Goal: Task Accomplishment & Management: Complete application form

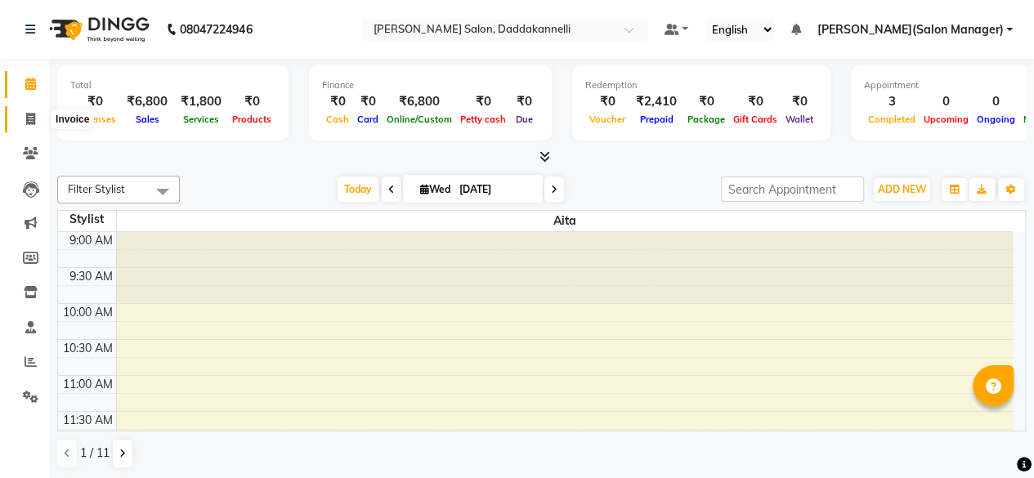
click at [31, 120] on icon at bounding box center [30, 119] width 9 height 12
select select "service"
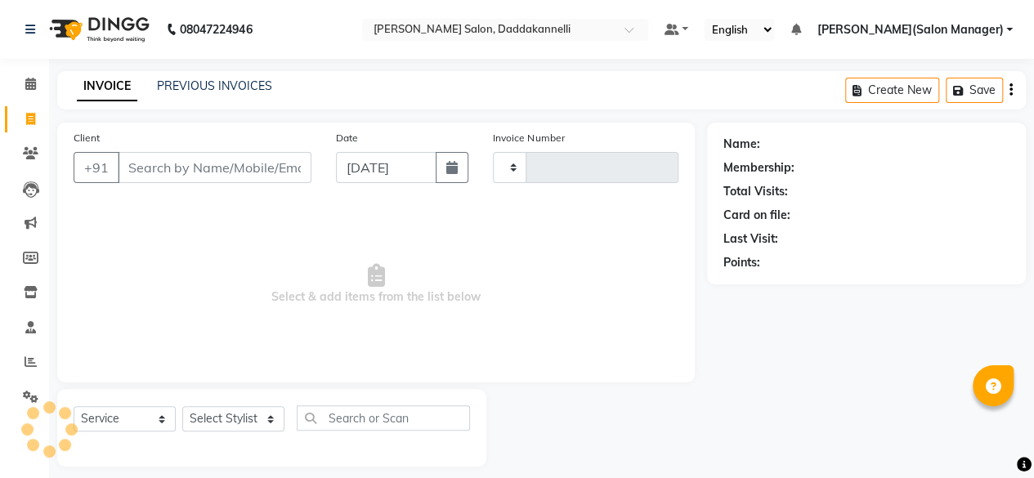
type input "2842"
select select "6354"
click at [247, 406] on select "Select Stylist" at bounding box center [233, 418] width 102 height 25
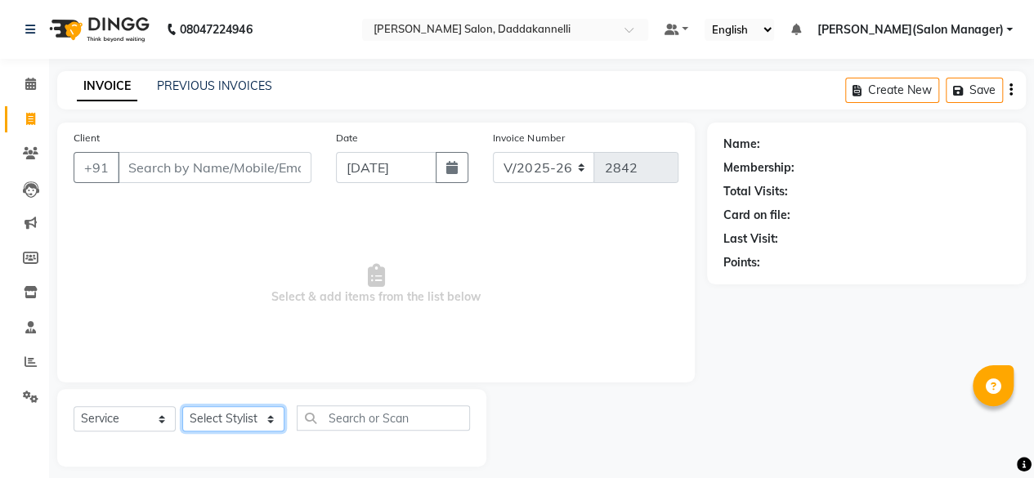
select select "70644"
click at [182, 406] on select "Select Stylist [PERSON_NAME] DINGG SUPPORT [PERSON_NAME] [PERSON_NAME] Salon Ma…" at bounding box center [233, 418] width 102 height 25
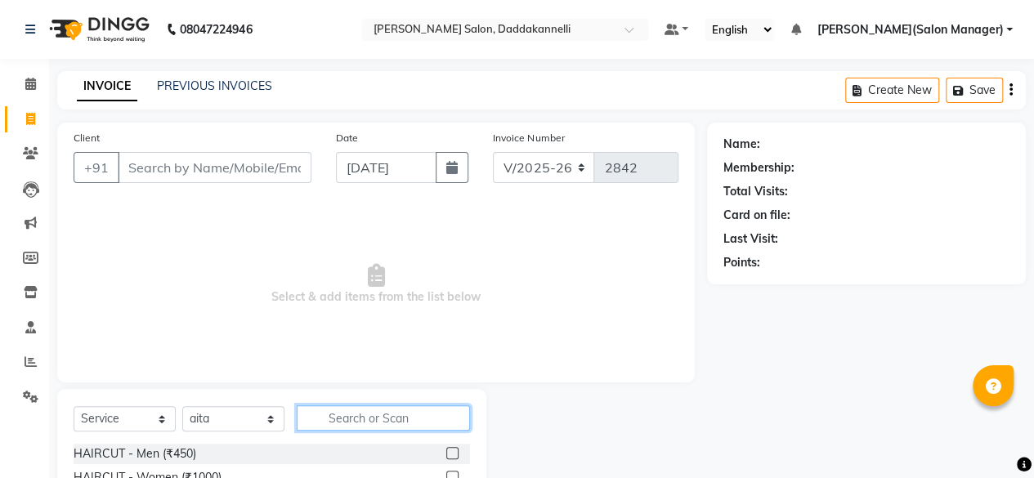
click at [349, 426] on input "text" at bounding box center [383, 418] width 173 height 25
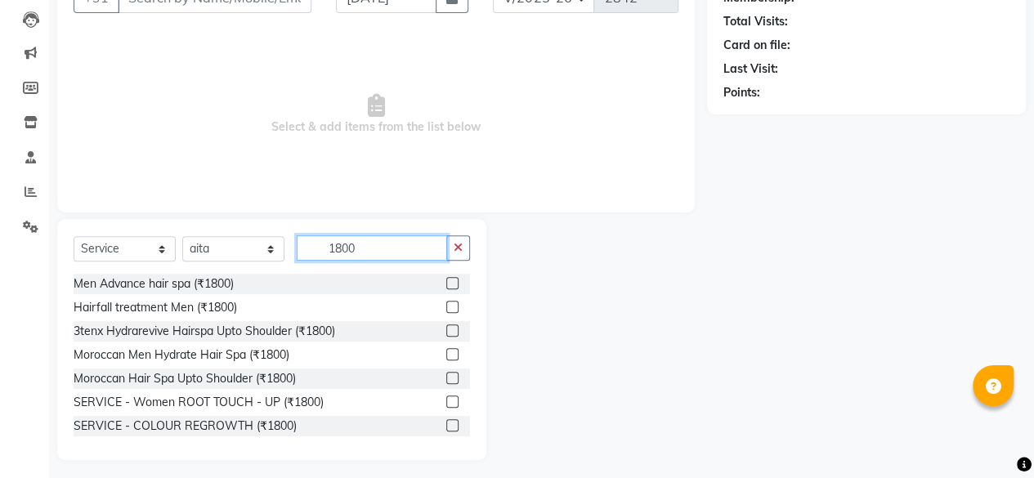
scroll to position [176, 0]
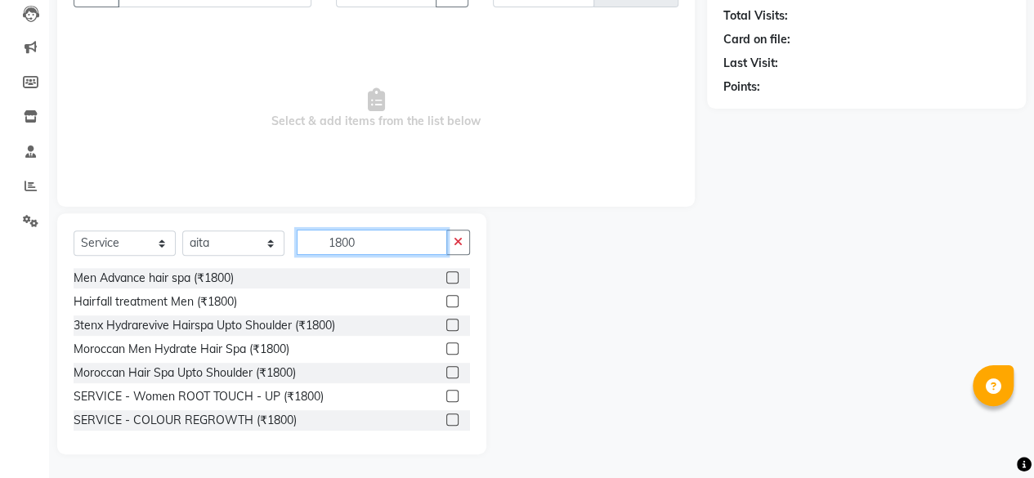
type input "1800"
click at [446, 392] on label at bounding box center [452, 396] width 12 height 12
click at [446, 392] on input "checkbox" at bounding box center [451, 397] width 11 height 11
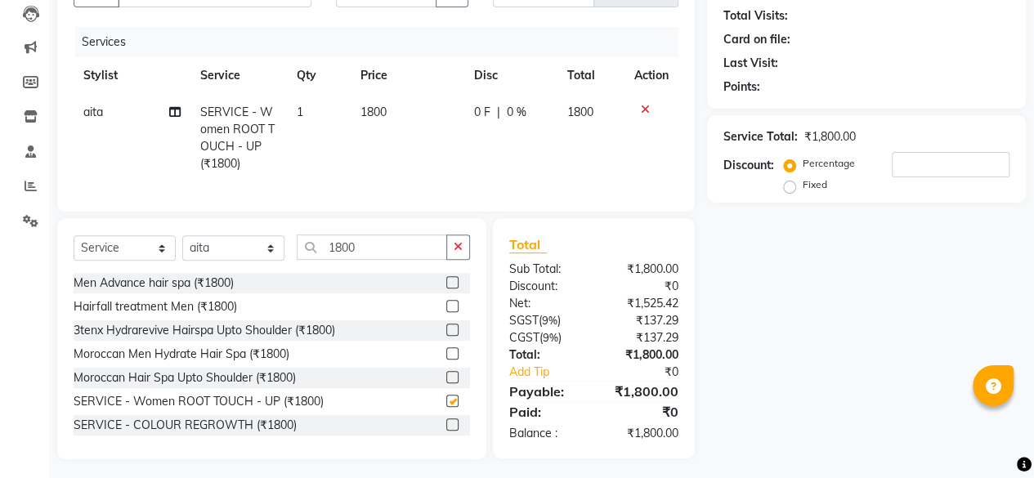
checkbox input "false"
click at [460, 260] on button "button" at bounding box center [458, 247] width 24 height 25
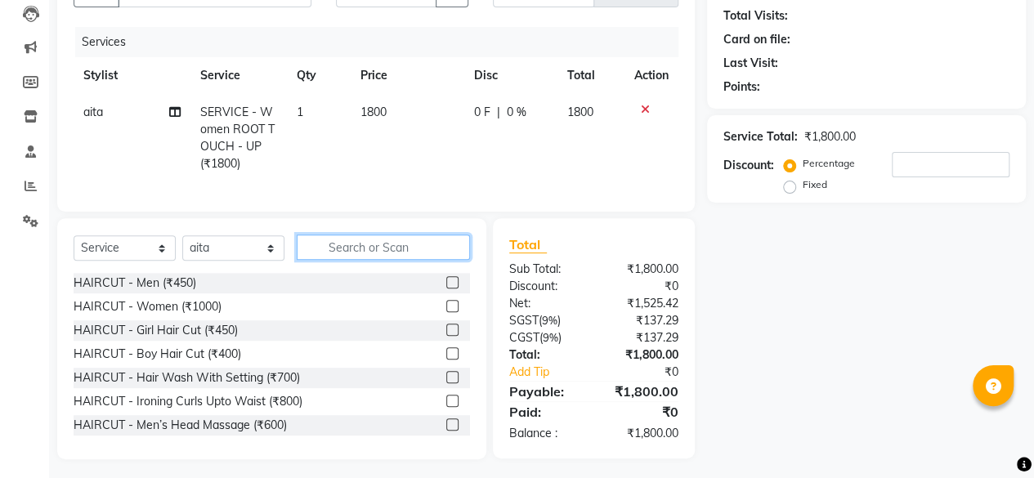
scroll to position [12, 0]
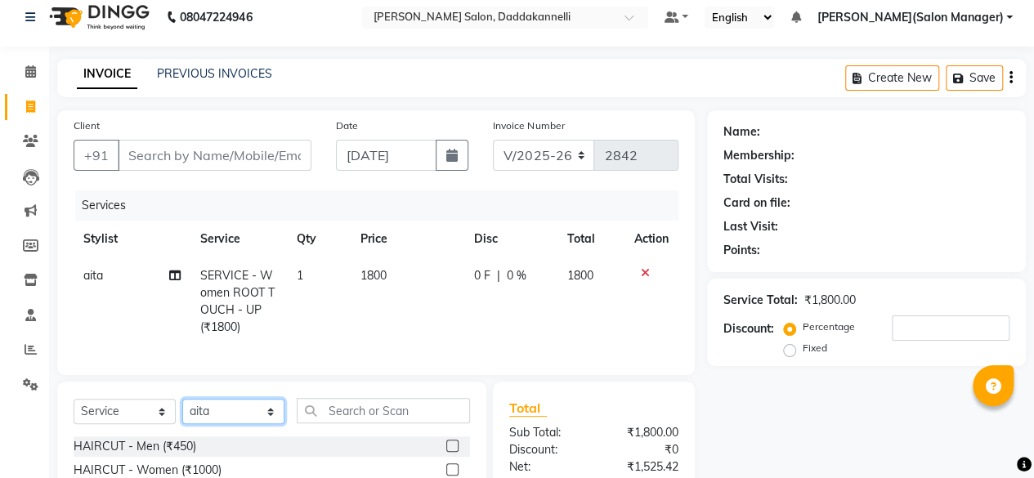
click at [245, 424] on select "Select Stylist [PERSON_NAME] DINGG SUPPORT [PERSON_NAME] [PERSON_NAME] Salon Ma…" at bounding box center [233, 411] width 102 height 25
click at [182, 411] on select "Select Stylist [PERSON_NAME] DINGG SUPPORT [PERSON_NAME] [PERSON_NAME] Salon Ma…" at bounding box center [233, 411] width 102 height 25
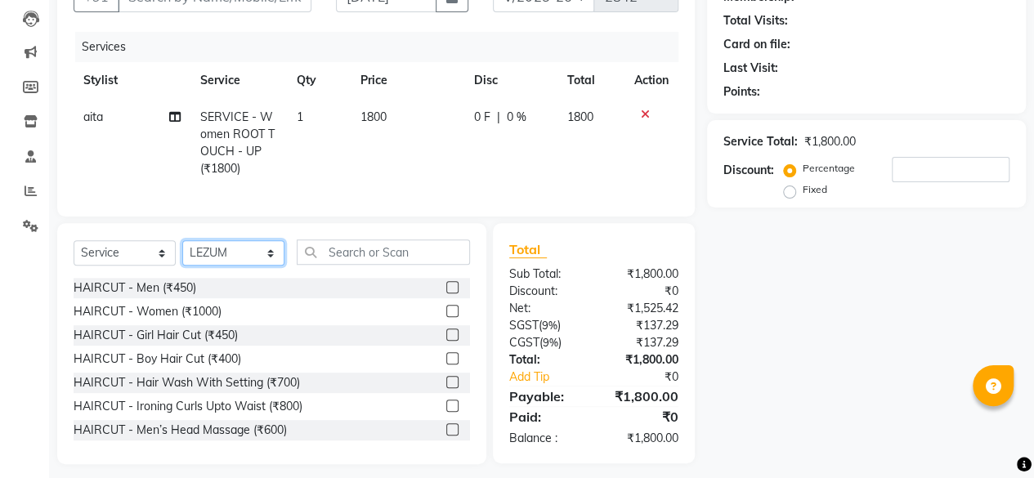
scroll to position [176, 0]
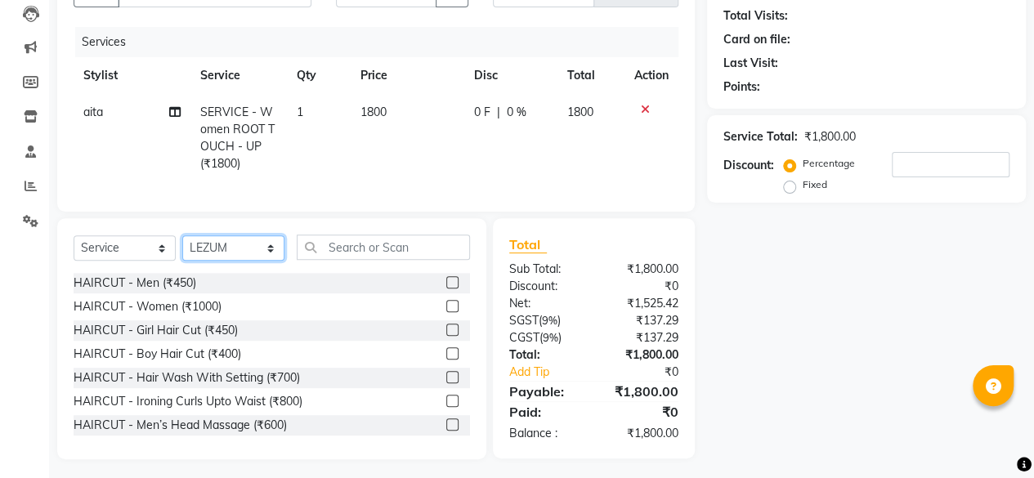
click at [255, 260] on select "Select Stylist [PERSON_NAME] DINGG SUPPORT [PERSON_NAME] [PERSON_NAME] Salon Ma…" at bounding box center [233, 247] width 102 height 25
select select "88491"
click at [182, 248] on select "Select Stylist [PERSON_NAME] DINGG SUPPORT [PERSON_NAME] [PERSON_NAME] Salon Ma…" at bounding box center [233, 247] width 102 height 25
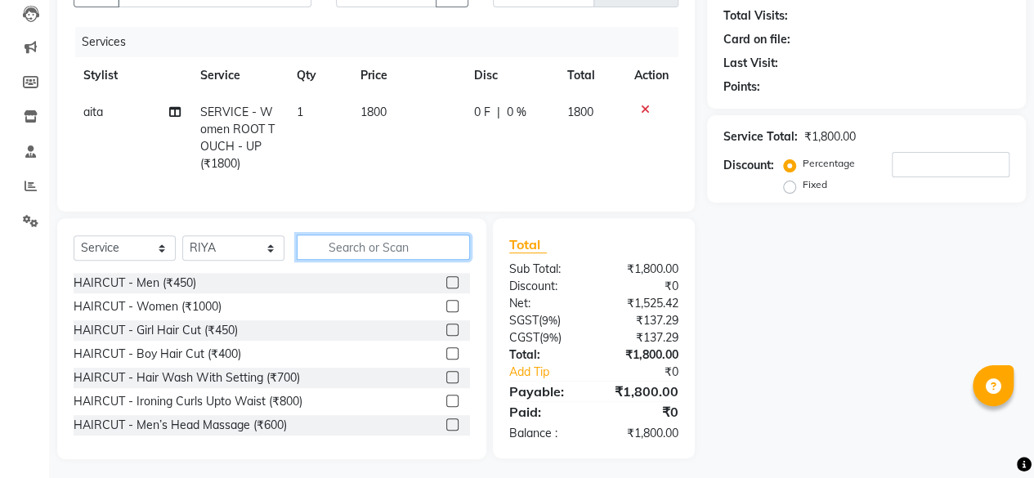
click at [407, 257] on input "text" at bounding box center [383, 247] width 173 height 25
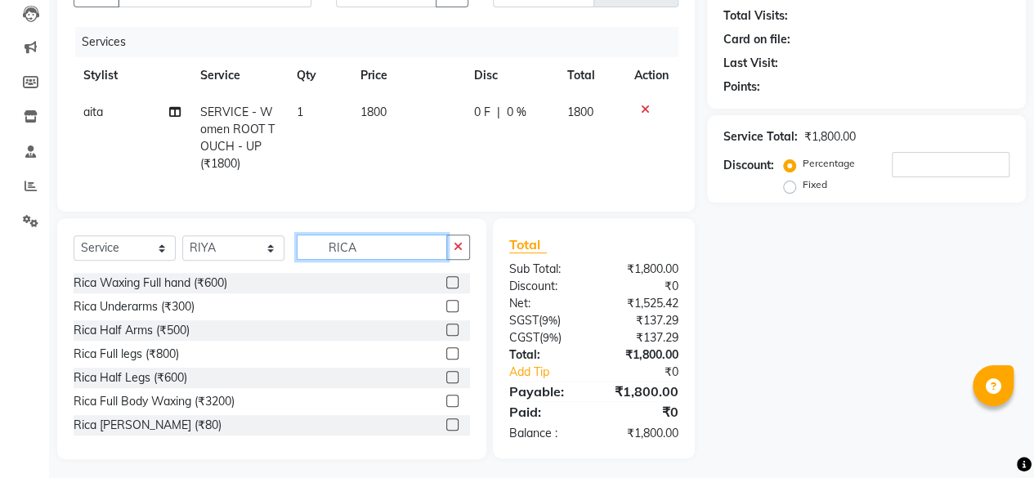
type input "RICA"
click at [446, 336] on label at bounding box center [452, 330] width 12 height 12
click at [446, 336] on input "checkbox" at bounding box center [451, 330] width 11 height 11
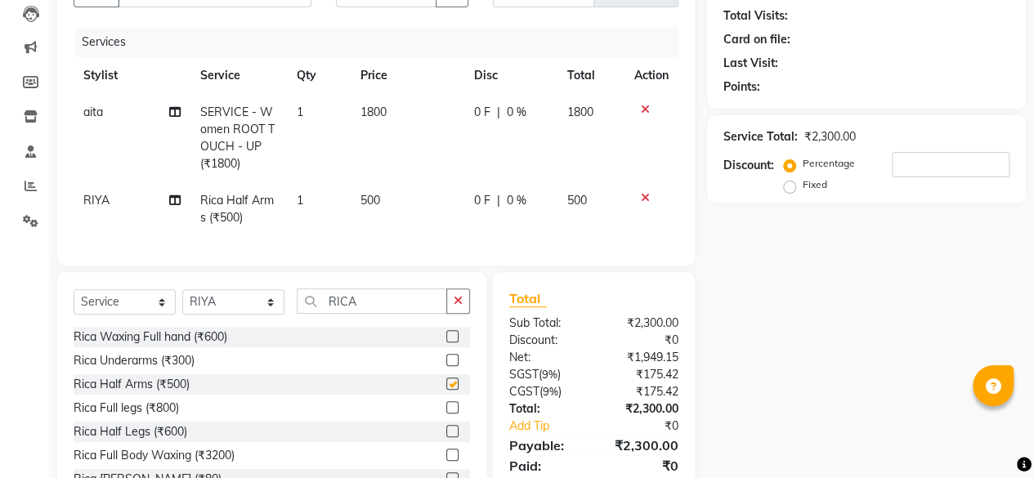
checkbox input "false"
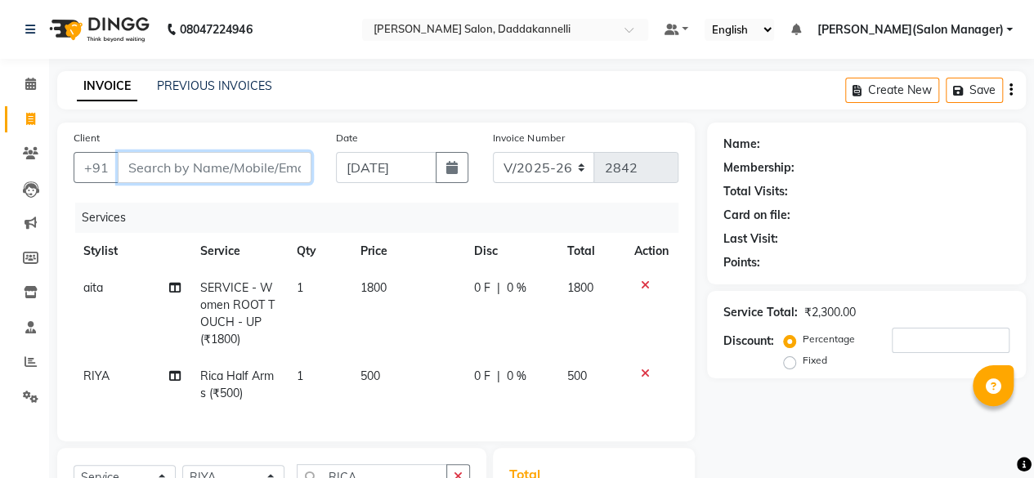
click at [190, 164] on input "Client" at bounding box center [215, 167] width 194 height 31
type input "9"
type input "0"
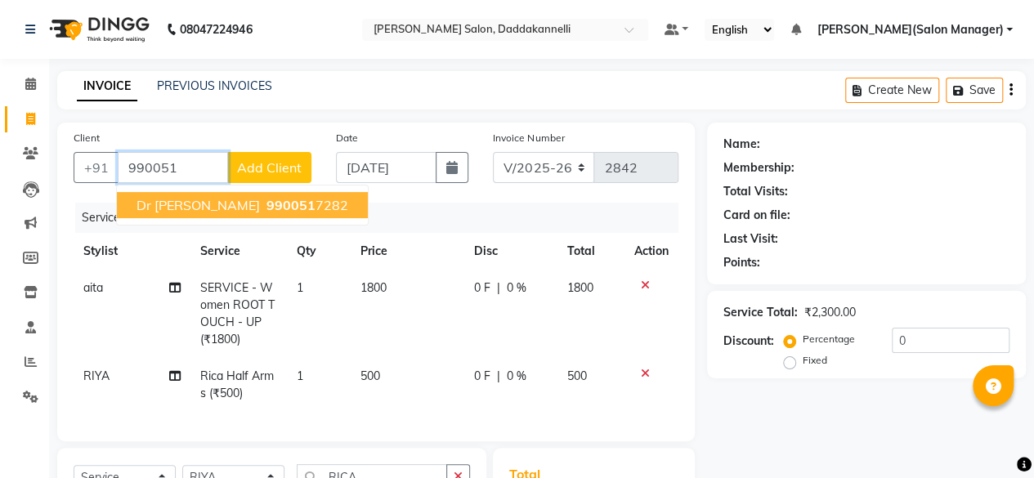
click at [198, 202] on span "Dr [PERSON_NAME]" at bounding box center [198, 205] width 123 height 16
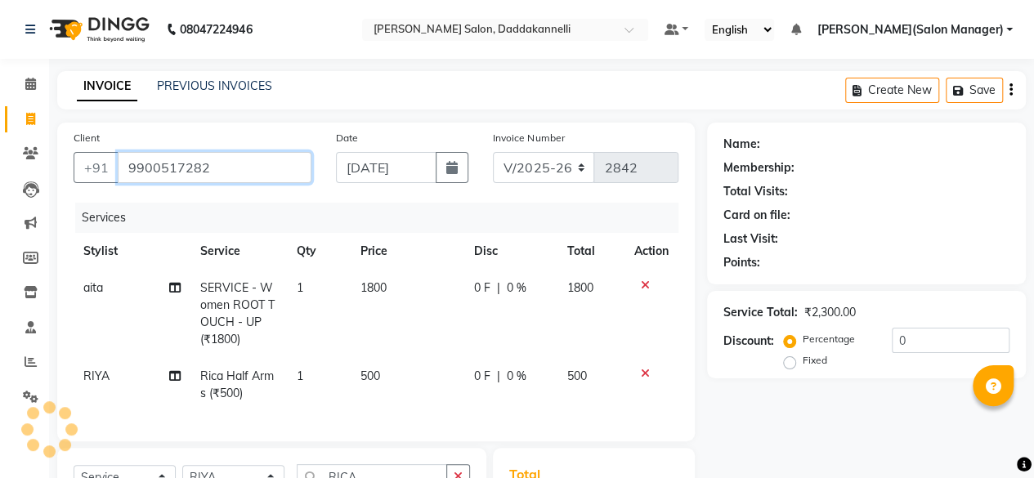
type input "9900517282"
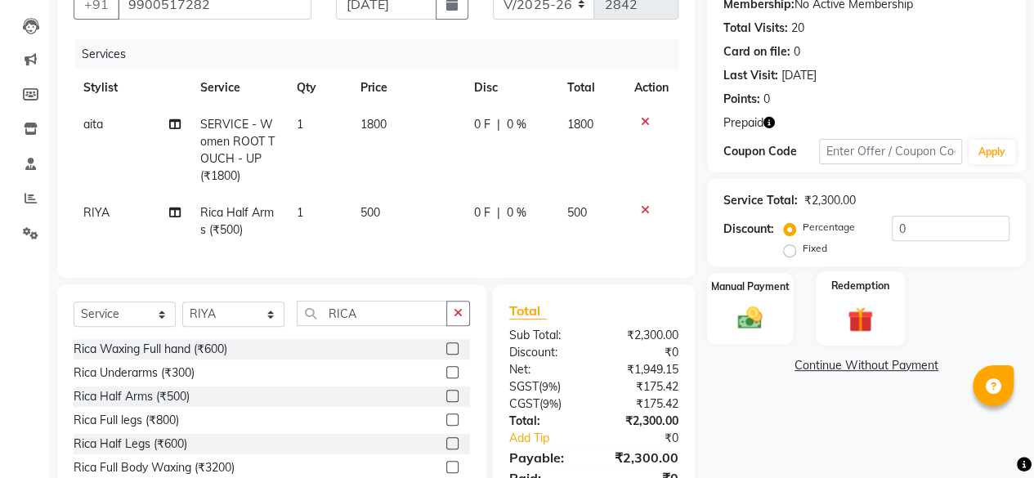
click at [849, 327] on img at bounding box center [861, 319] width 42 height 32
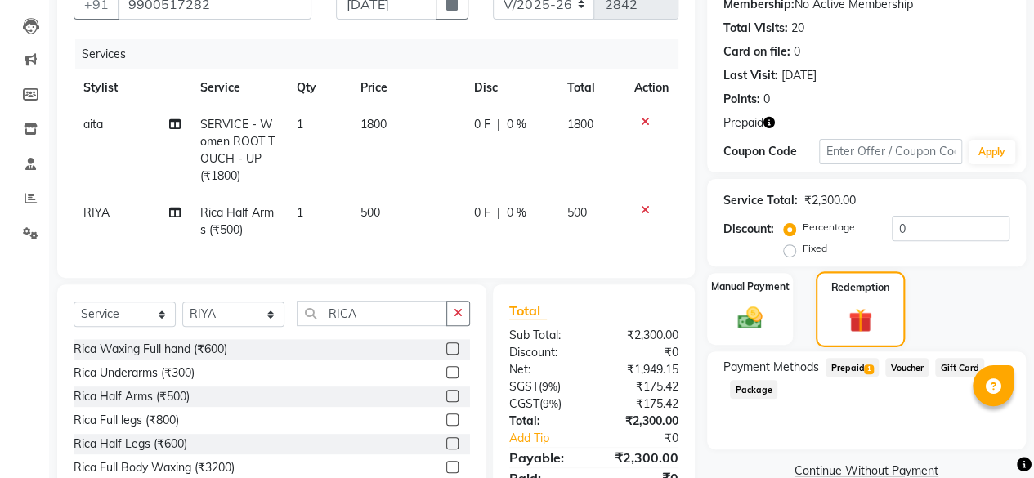
scroll to position [247, 0]
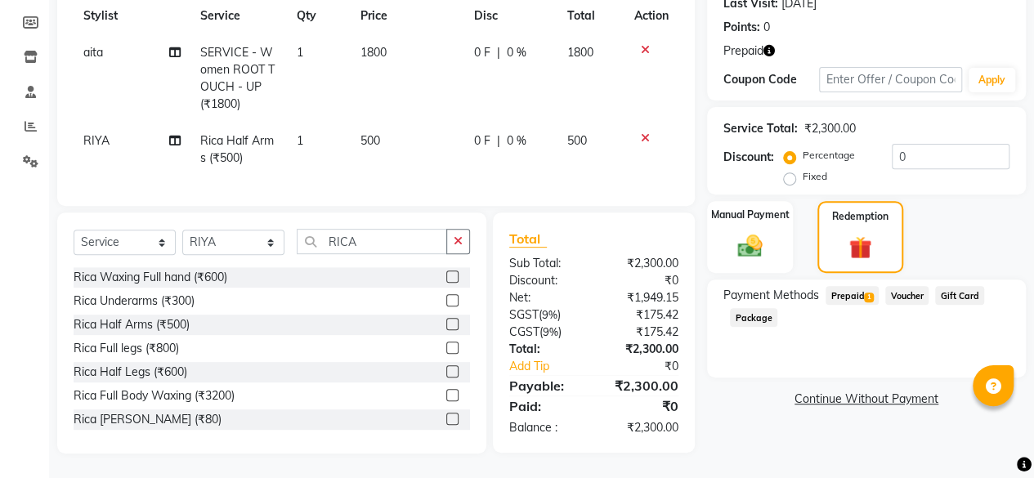
click at [846, 286] on span "Prepaid 1" at bounding box center [852, 295] width 53 height 19
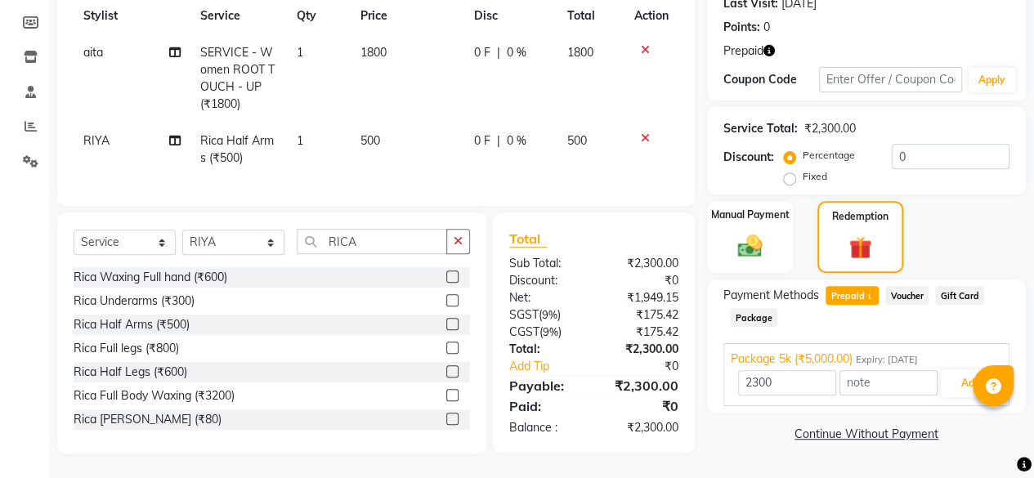
click at [643, 44] on icon at bounding box center [645, 49] width 9 height 11
type input "5000"
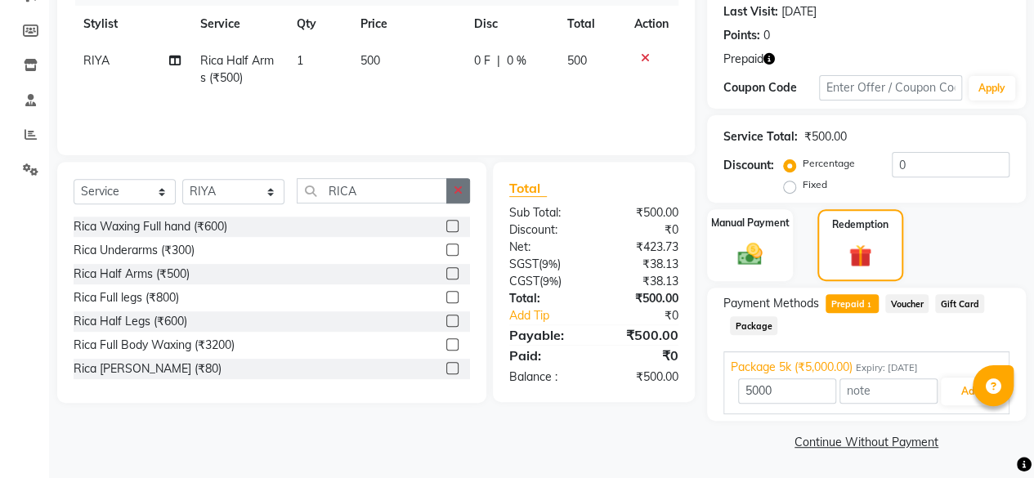
click at [450, 193] on button "button" at bounding box center [458, 190] width 24 height 25
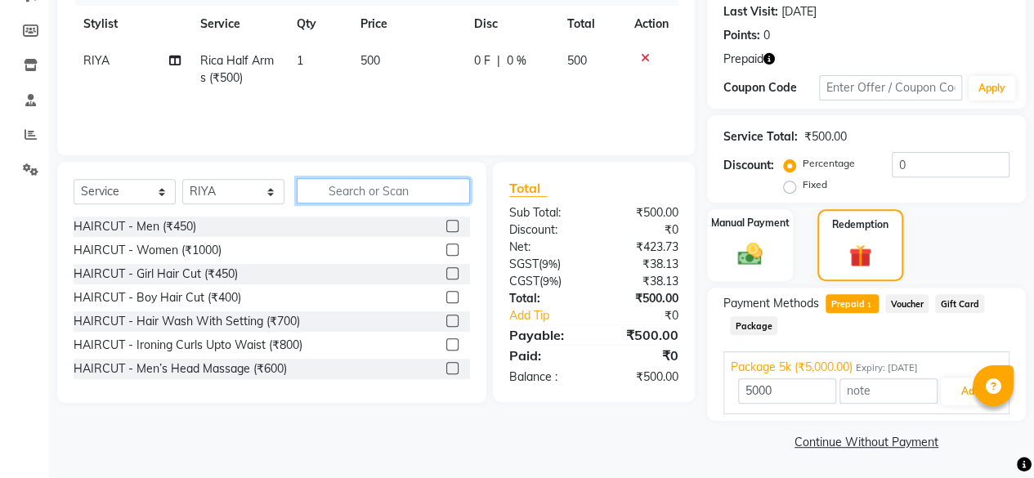
click at [386, 187] on input "text" at bounding box center [383, 190] width 173 height 25
click at [229, 187] on select "Select Stylist [PERSON_NAME] DINGG SUPPORT [PERSON_NAME] [PERSON_NAME] Salon Ma…" at bounding box center [233, 191] width 102 height 25
select select "70644"
click at [182, 179] on select "Select Stylist [PERSON_NAME] DINGG SUPPORT [PERSON_NAME] [PERSON_NAME] Salon Ma…" at bounding box center [233, 191] width 102 height 25
click at [332, 192] on input "text" at bounding box center [383, 190] width 173 height 25
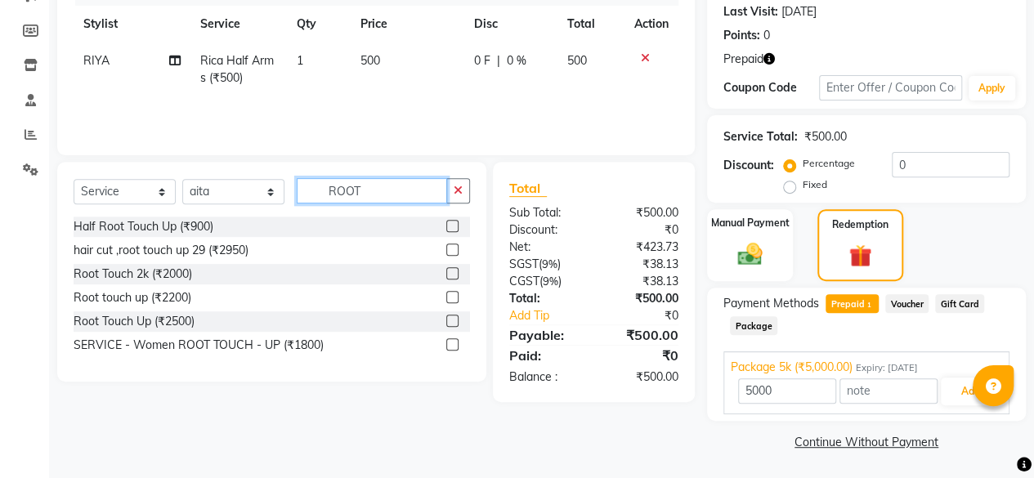
type input "ROOT"
click at [452, 225] on label at bounding box center [452, 226] width 12 height 12
click at [452, 225] on input "checkbox" at bounding box center [451, 227] width 11 height 11
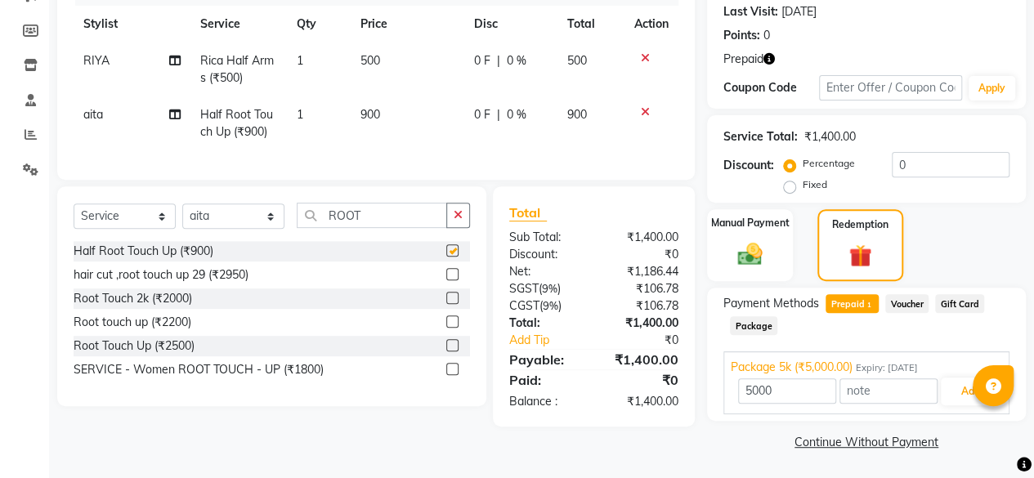
checkbox input "false"
click at [859, 307] on span "Prepaid 1" at bounding box center [852, 303] width 53 height 19
type input "1400"
click at [859, 307] on span "Prepaid 1" at bounding box center [852, 303] width 53 height 19
click at [950, 390] on button "Add" at bounding box center [971, 392] width 60 height 28
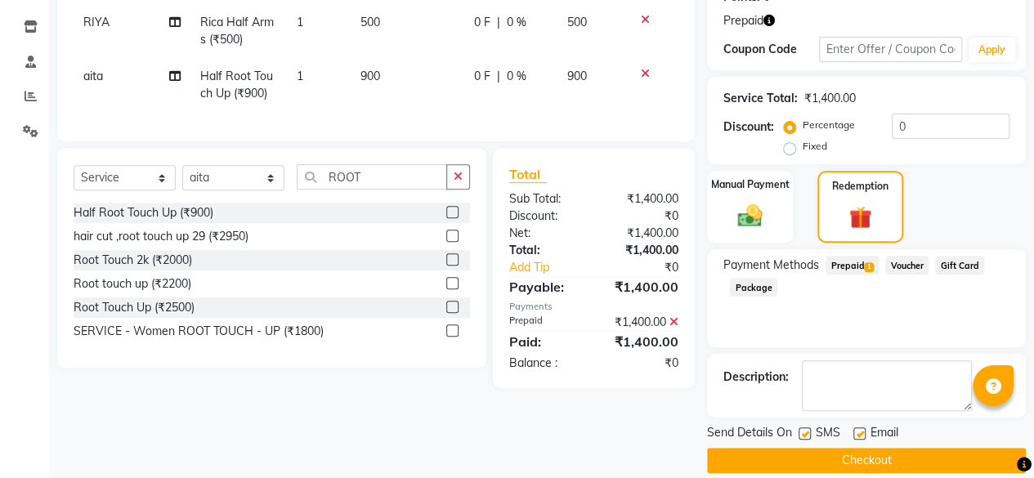
scroll to position [284, 0]
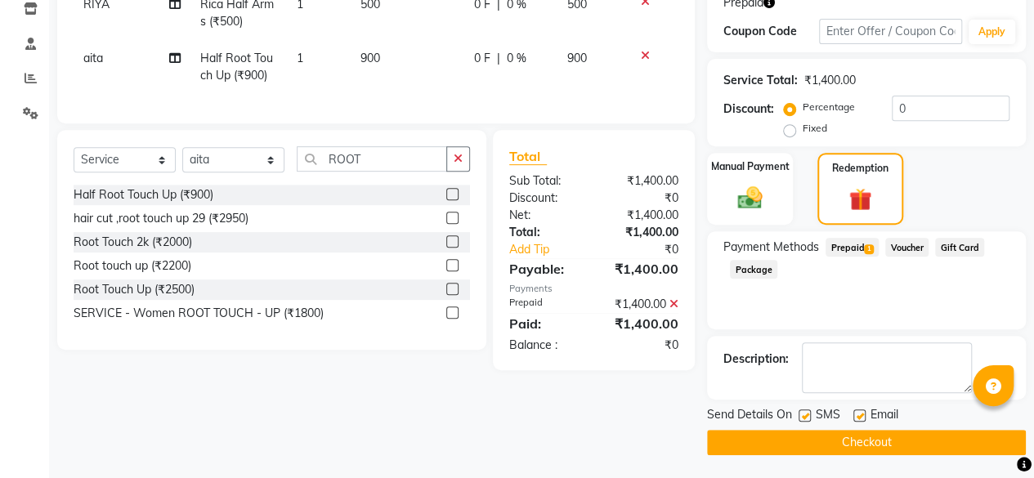
click at [854, 437] on button "Checkout" at bounding box center [866, 442] width 319 height 25
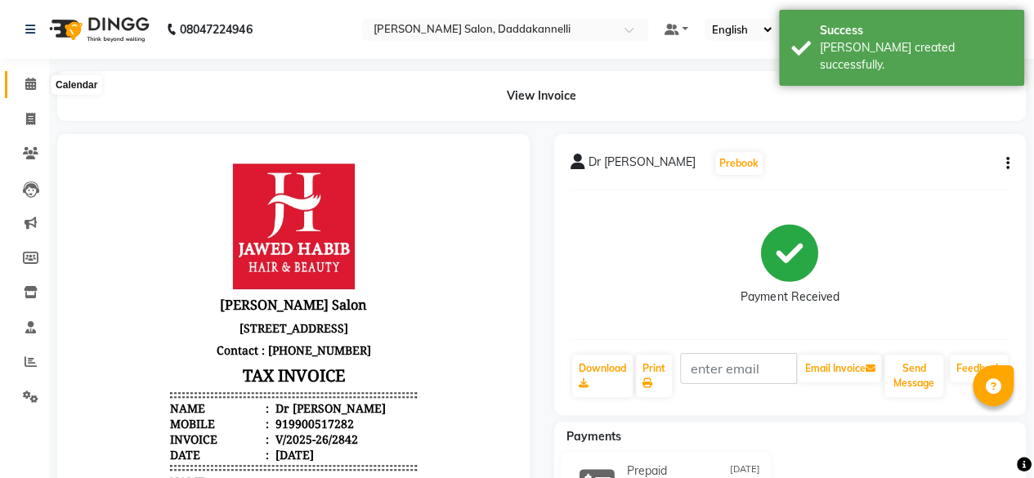
click at [29, 76] on span at bounding box center [30, 84] width 29 height 19
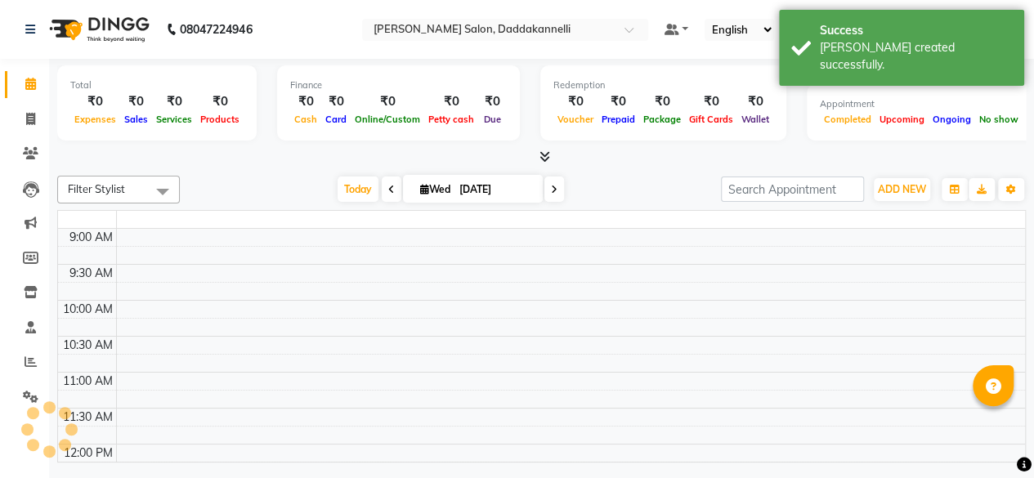
scroll to position [567, 0]
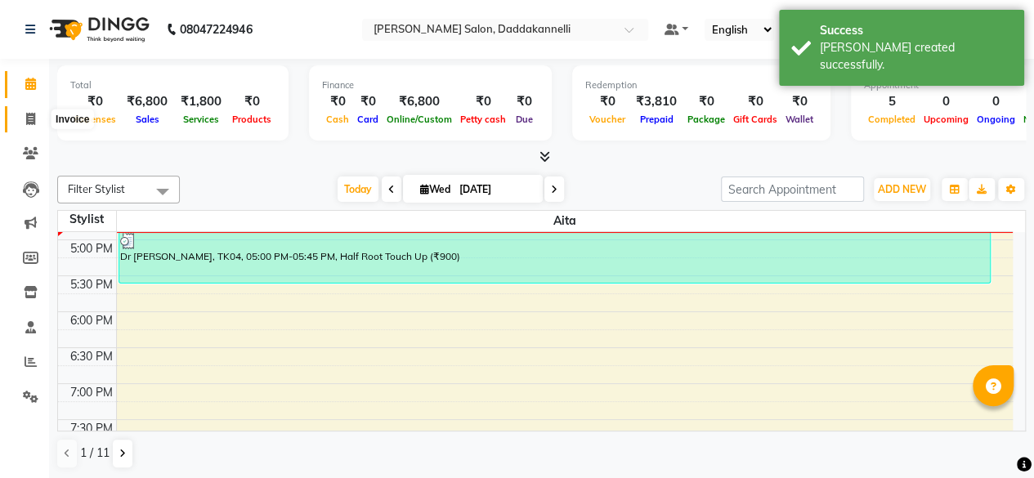
click at [34, 119] on icon at bounding box center [30, 119] width 9 height 12
select select "6354"
select select "service"
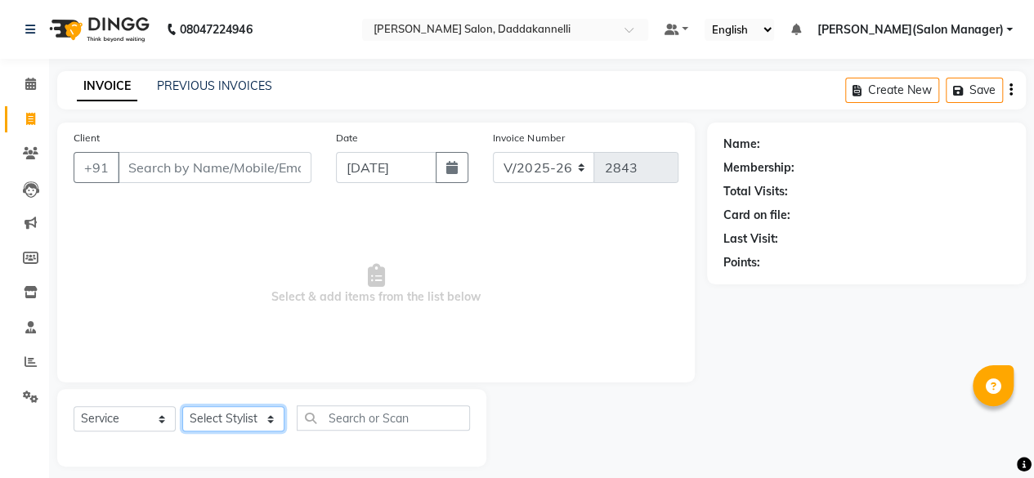
click at [267, 427] on select "Select Stylist [PERSON_NAME] DINGG SUPPORT [PERSON_NAME] [PERSON_NAME] Salon Ma…" at bounding box center [233, 418] width 102 height 25
select select "89137"
click at [182, 406] on select "Select Stylist [PERSON_NAME] DINGG SUPPORT [PERSON_NAME] [PERSON_NAME] Salon Ma…" at bounding box center [233, 418] width 102 height 25
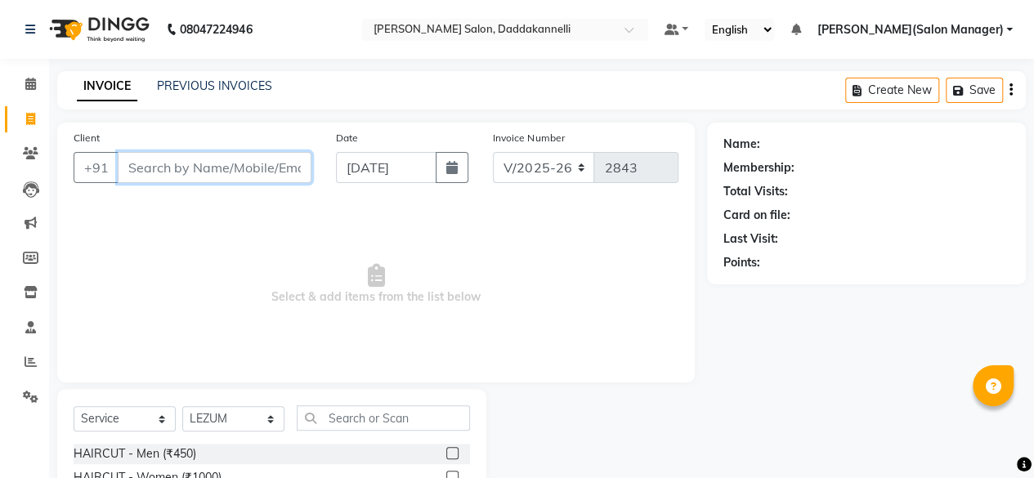
click at [207, 163] on input "Client" at bounding box center [215, 167] width 194 height 31
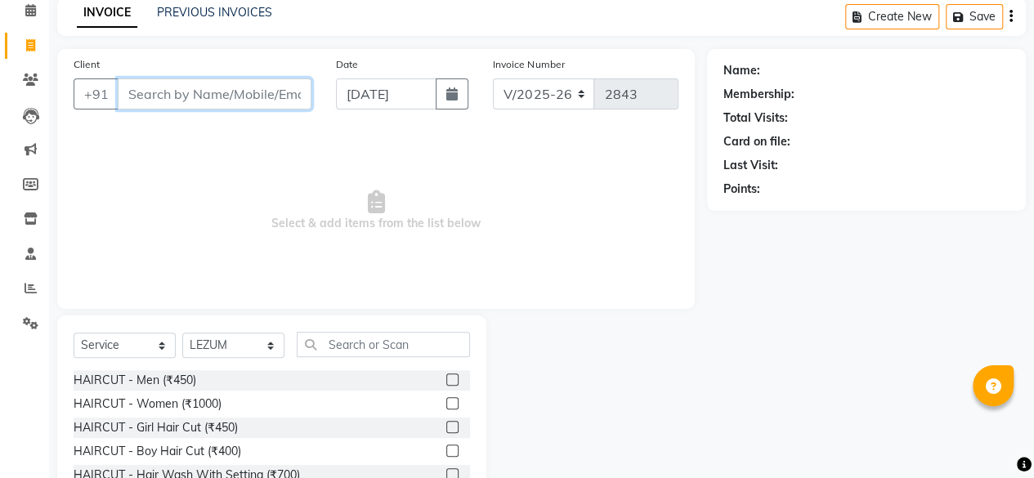
scroll to position [82, 0]
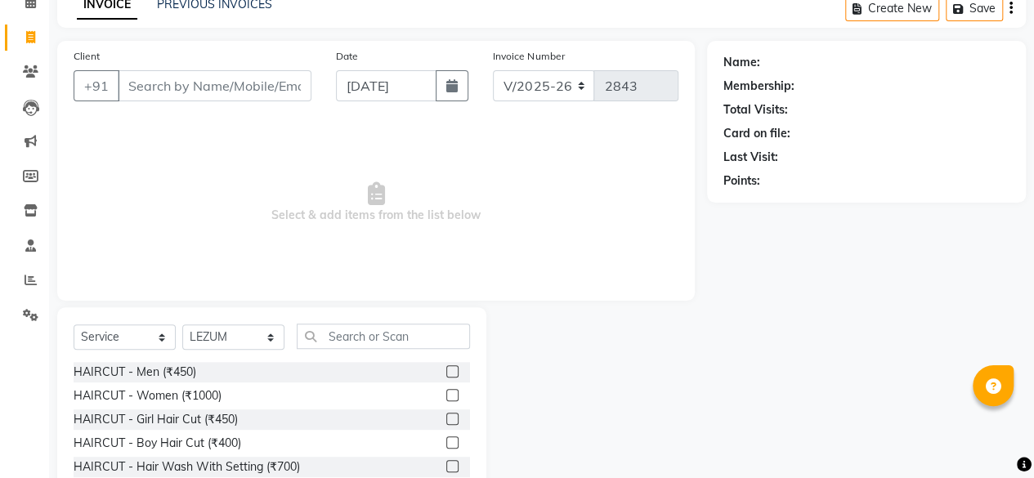
click at [446, 391] on label at bounding box center [452, 395] width 12 height 12
click at [446, 391] on input "checkbox" at bounding box center [451, 396] width 11 height 11
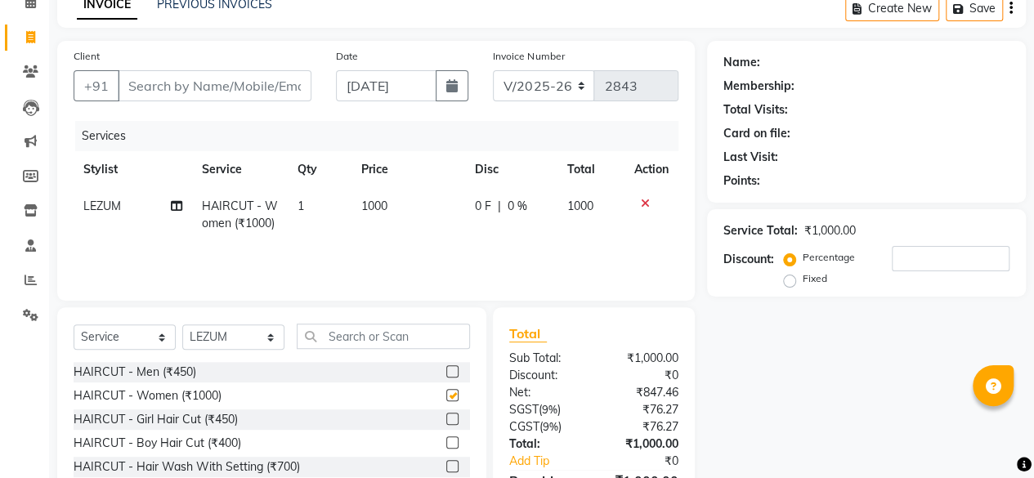
checkbox input "false"
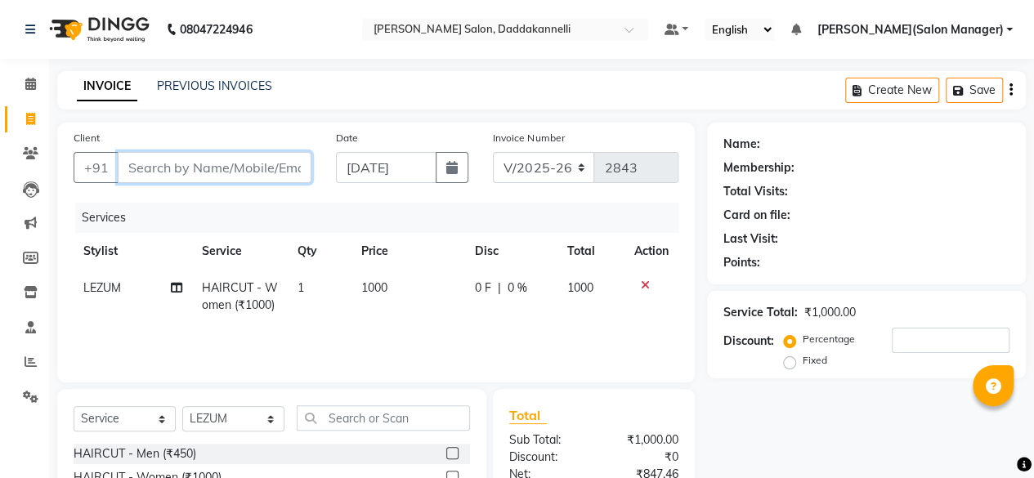
click at [231, 168] on input "Client" at bounding box center [215, 167] width 194 height 31
type input "9"
type input "0"
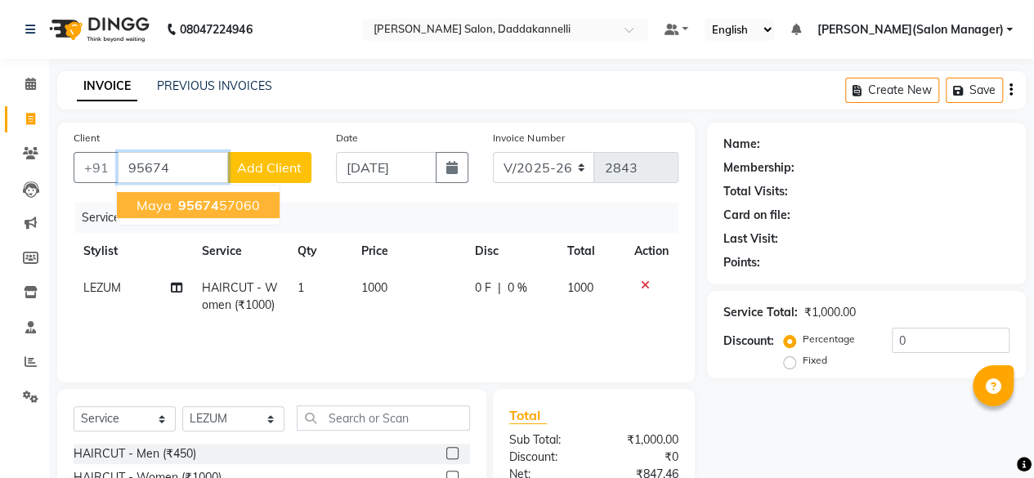
click at [226, 206] on ngb-highlight "95674 57060" at bounding box center [217, 205] width 85 height 16
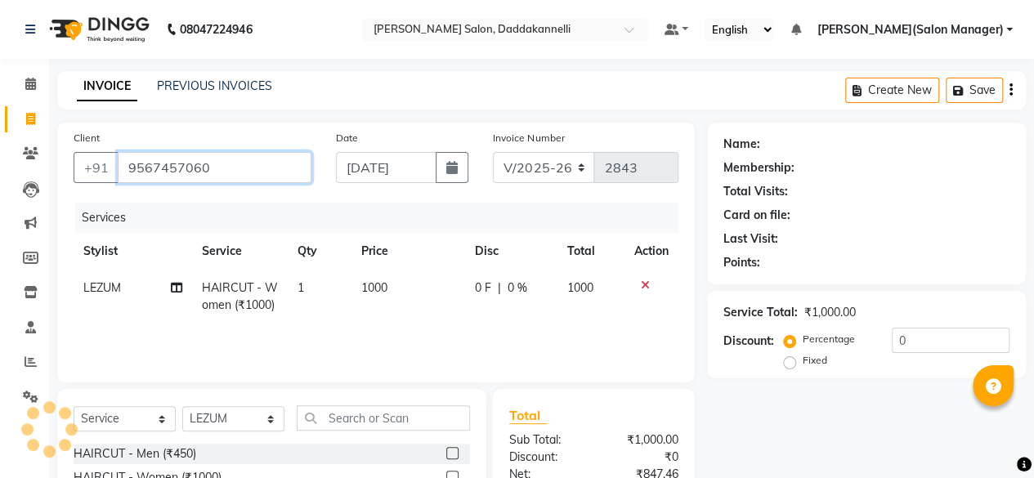
type input "9567457060"
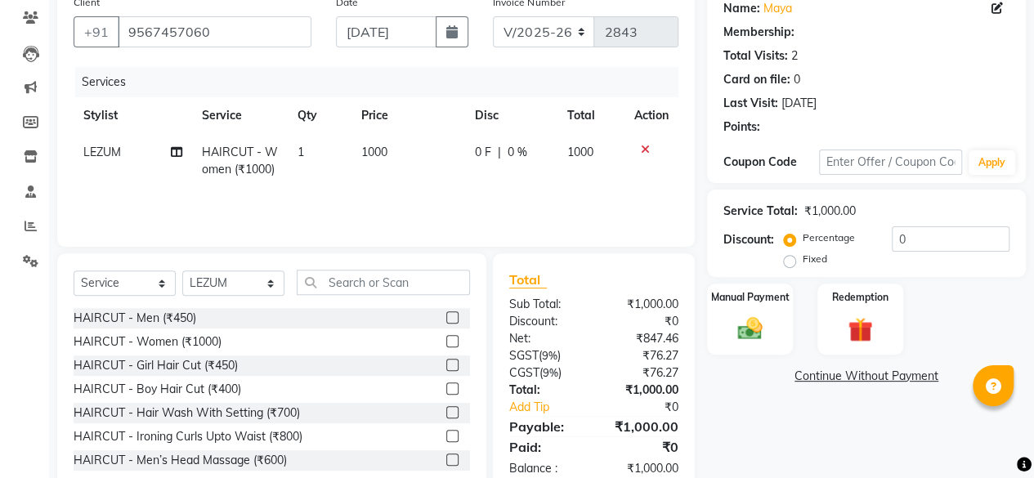
scroll to position [164, 0]
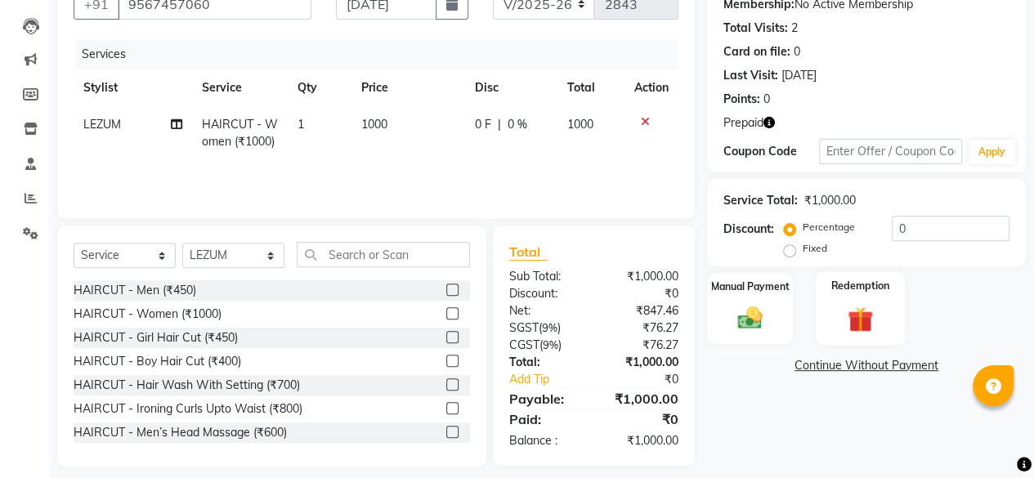
click at [841, 290] on label "Redemption" at bounding box center [861, 286] width 59 height 16
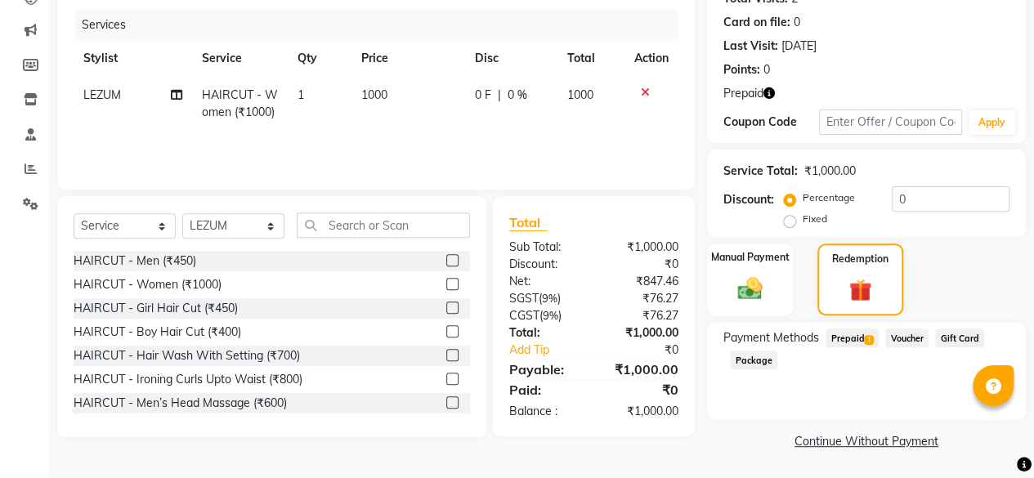
click at [855, 336] on span "Prepaid 1" at bounding box center [852, 338] width 53 height 19
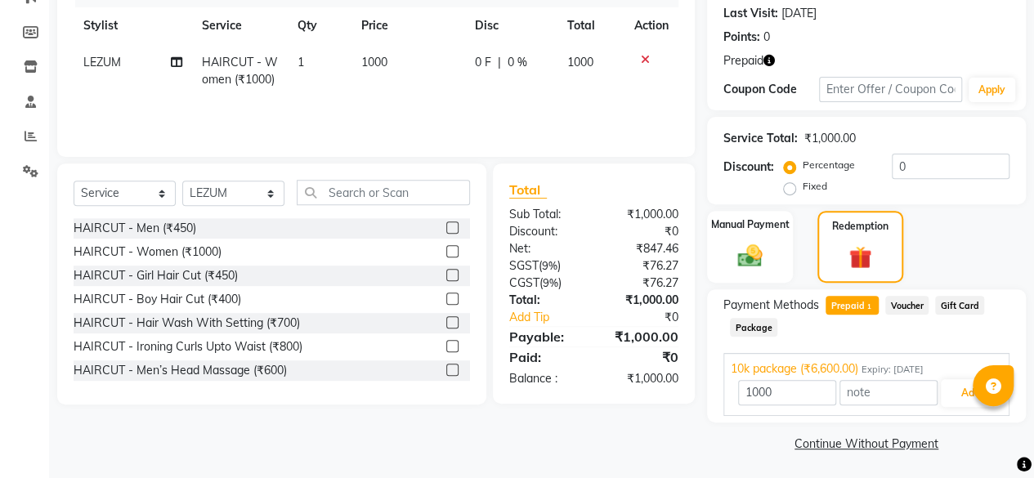
scroll to position [227, 0]
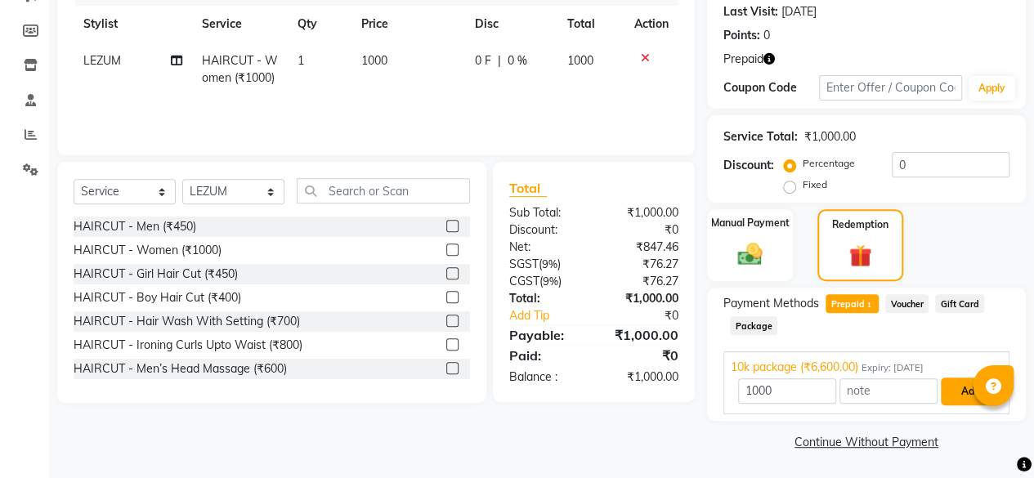
click at [953, 396] on button "Add" at bounding box center [971, 392] width 60 height 28
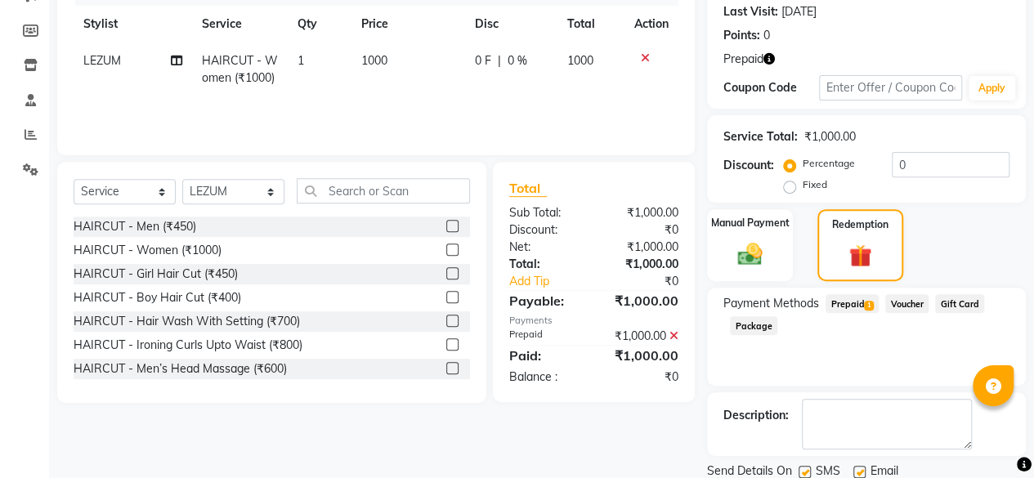
scroll to position [284, 0]
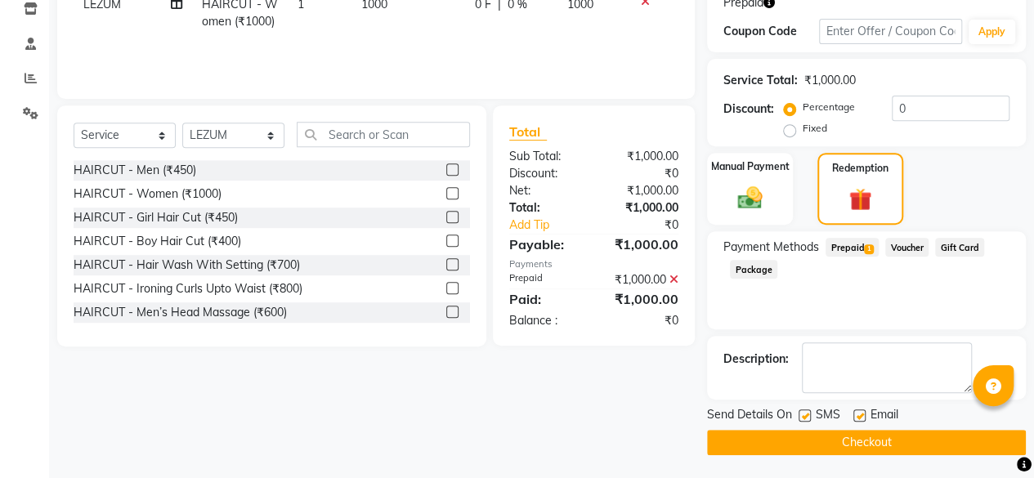
click at [859, 441] on button "Checkout" at bounding box center [866, 442] width 319 height 25
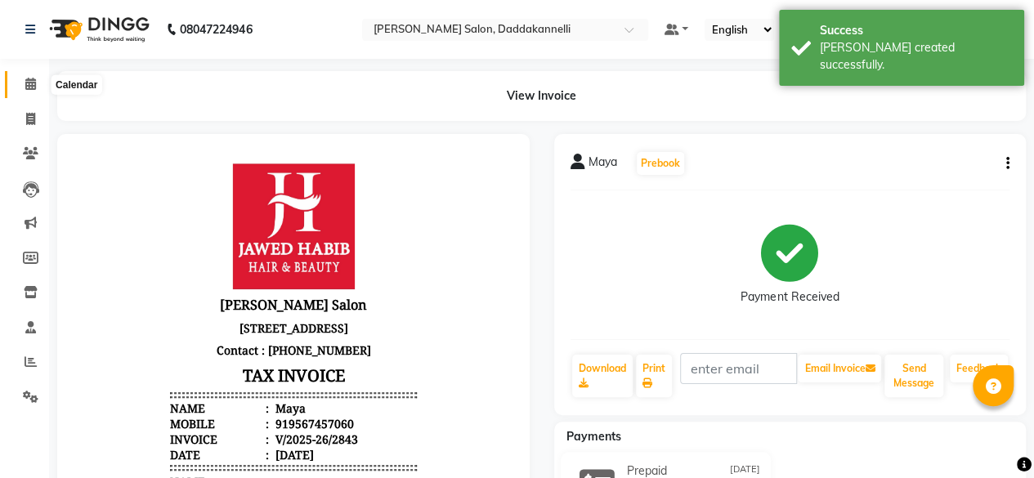
click at [29, 85] on icon at bounding box center [30, 84] width 11 height 12
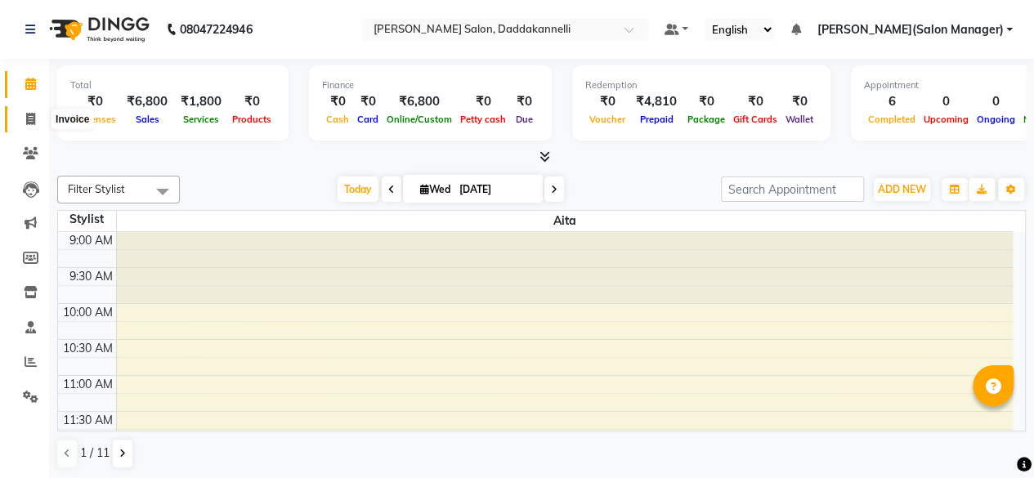
click at [34, 115] on icon at bounding box center [30, 119] width 9 height 12
select select "service"
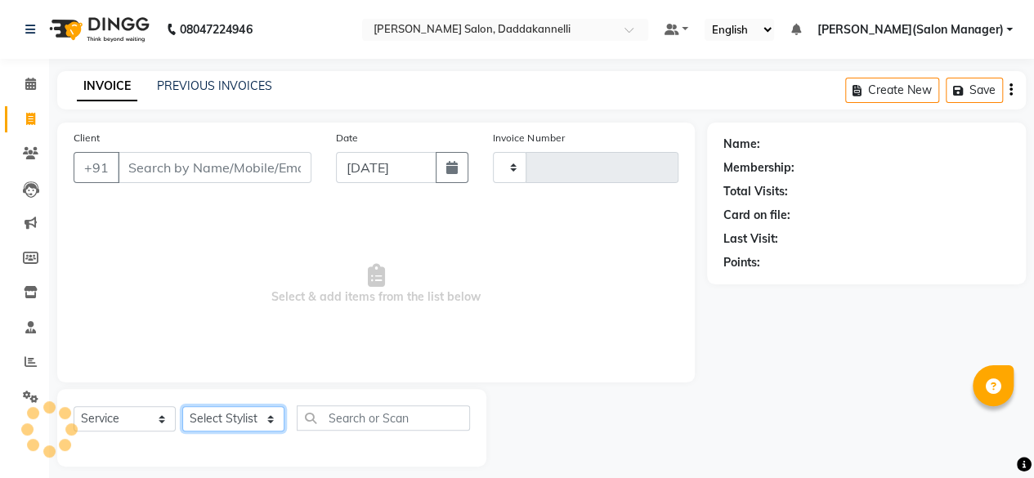
click at [222, 417] on select "Select Stylist" at bounding box center [233, 418] width 102 height 25
type input "2844"
select select "6354"
select select "90244"
click at [182, 406] on select "Select Stylist [PERSON_NAME] DINGG SUPPORT [PERSON_NAME] [PERSON_NAME] Salon Ma…" at bounding box center [233, 418] width 102 height 25
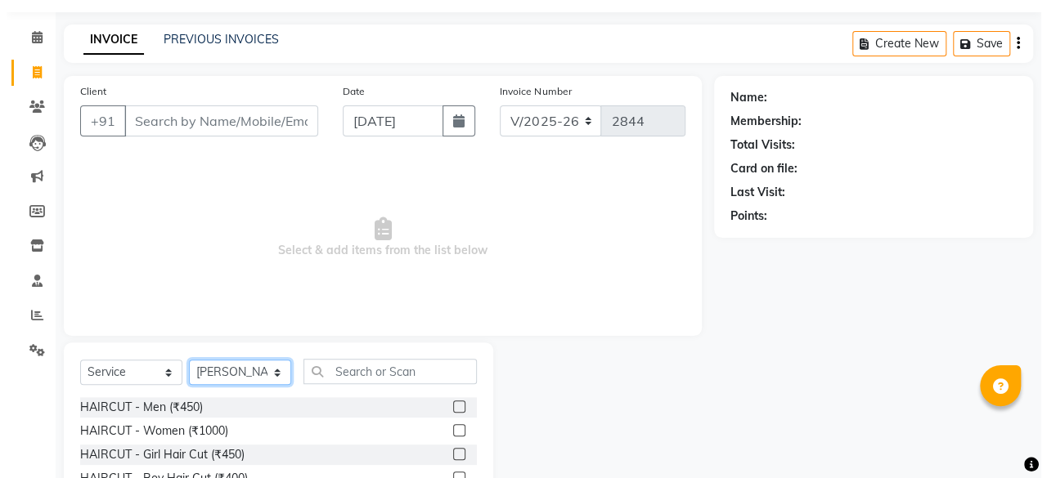
scroll to position [82, 0]
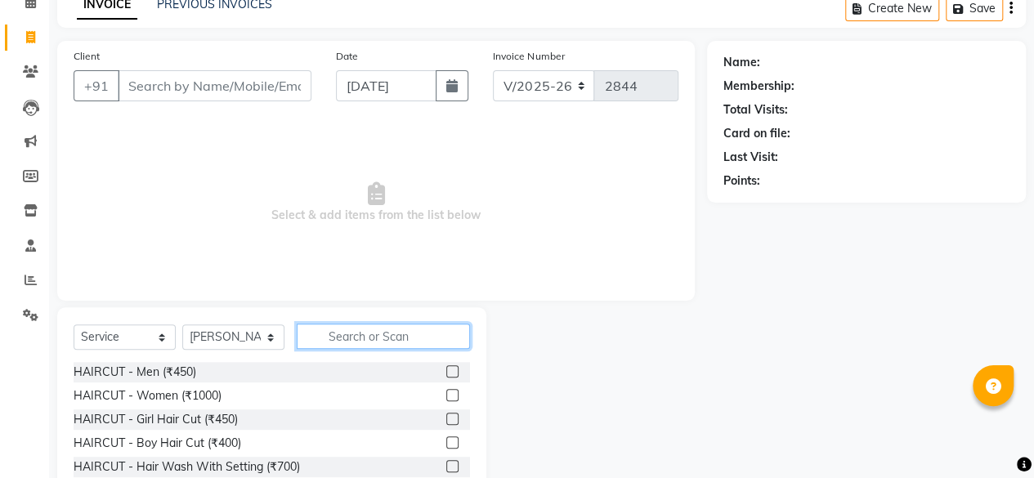
click at [374, 333] on input "text" at bounding box center [383, 336] width 173 height 25
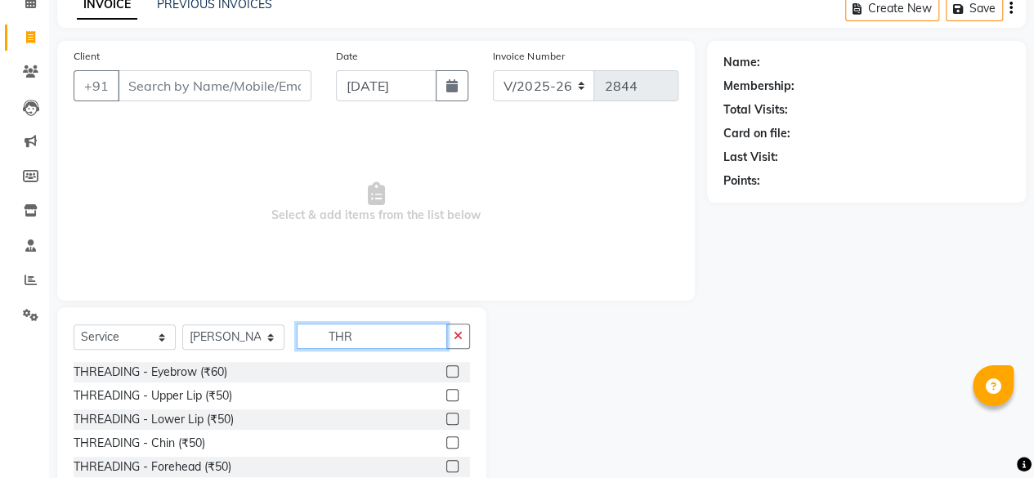
type input "THR"
click at [446, 362] on div at bounding box center [458, 372] width 24 height 20
click at [446, 368] on label at bounding box center [452, 372] width 12 height 12
click at [446, 368] on input "checkbox" at bounding box center [451, 372] width 11 height 11
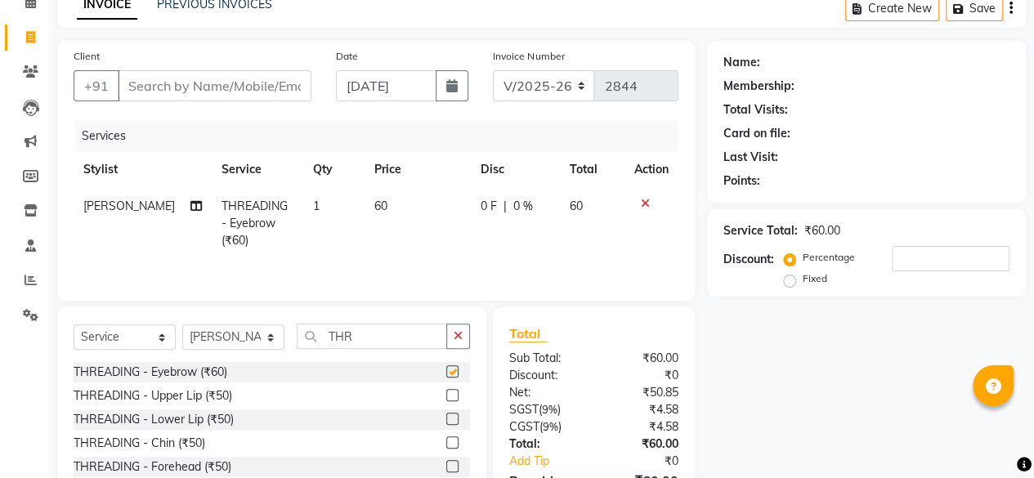
checkbox input "false"
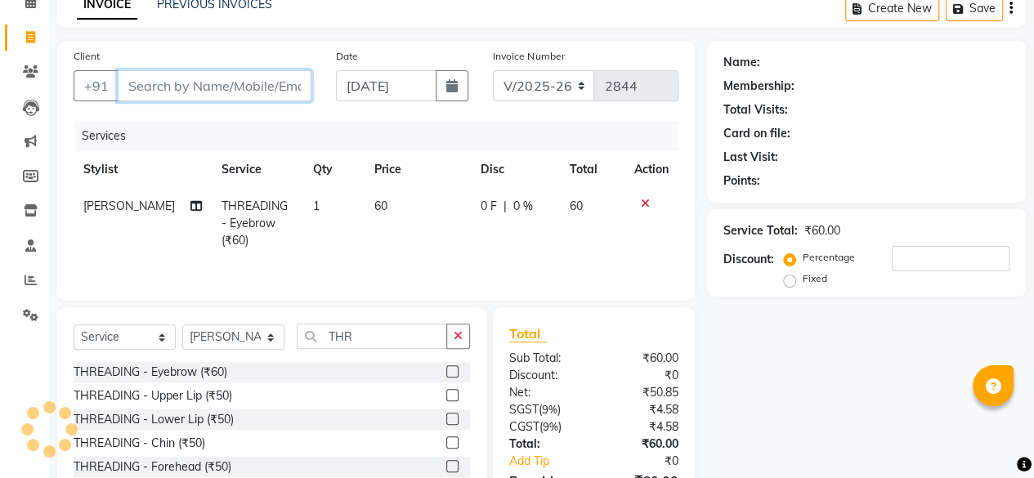
click at [218, 87] on input "Client" at bounding box center [215, 85] width 194 height 31
type input "9"
type input "0"
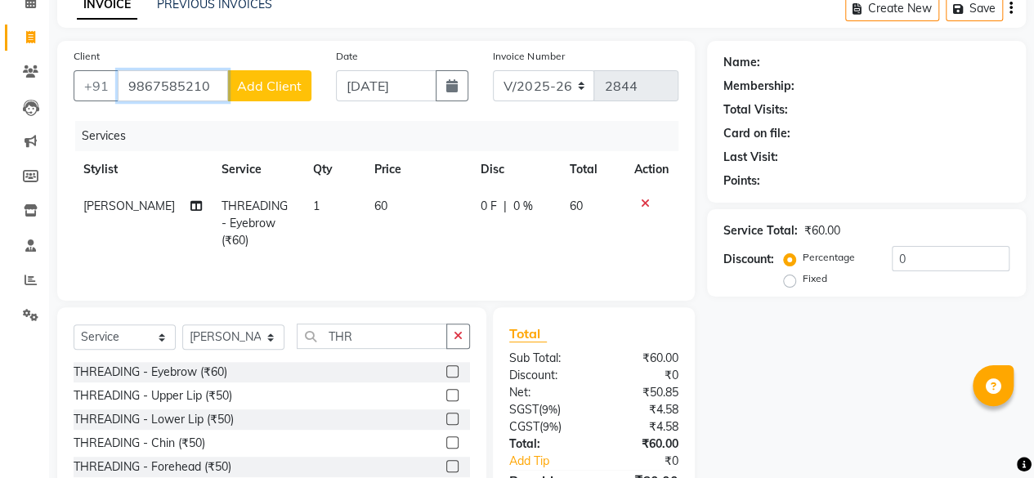
type input "9867585210"
click at [258, 88] on span "Add Client" at bounding box center [269, 86] width 65 height 16
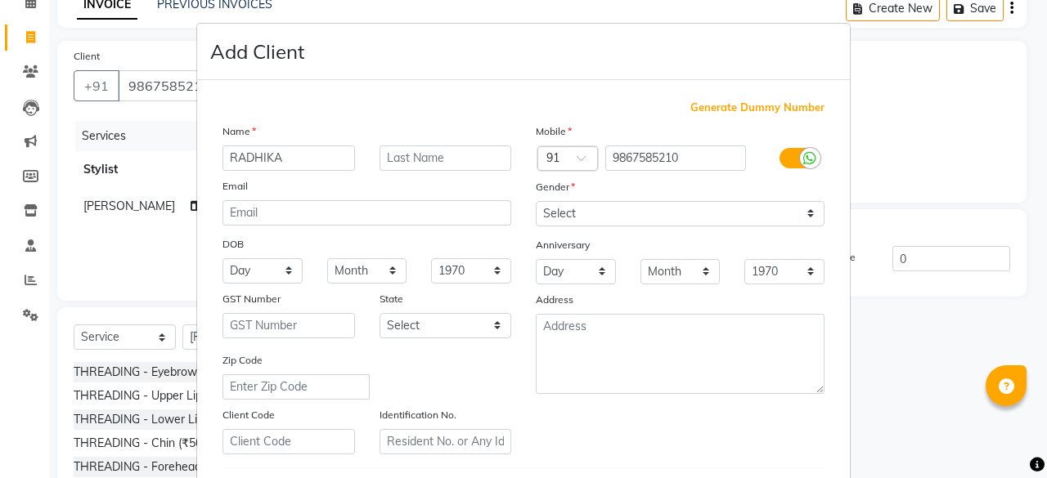
type input "RADHIKA"
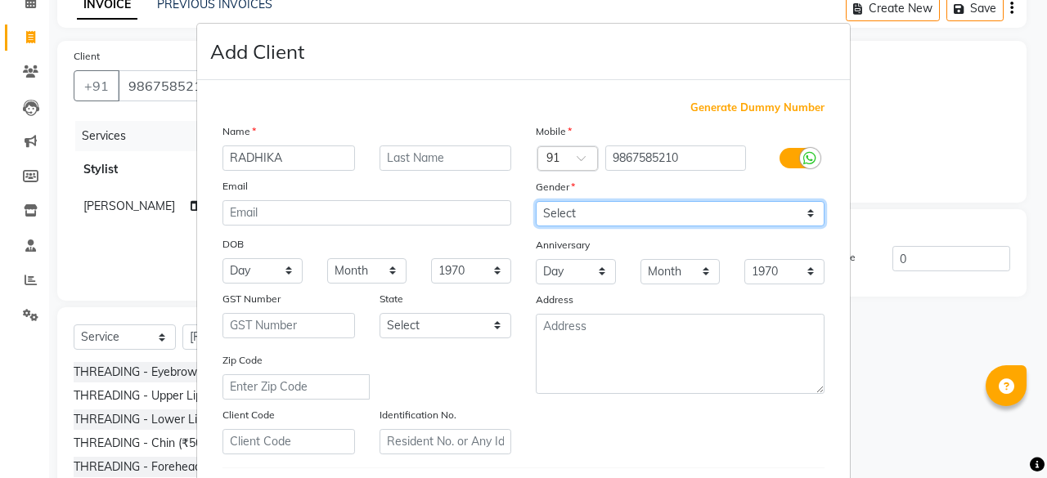
click at [572, 214] on select "Select [DEMOGRAPHIC_DATA] [DEMOGRAPHIC_DATA] Other Prefer Not To Say" at bounding box center [680, 213] width 289 height 25
select select "[DEMOGRAPHIC_DATA]"
click at [536, 201] on select "Select [DEMOGRAPHIC_DATA] [DEMOGRAPHIC_DATA] Other Prefer Not To Say" at bounding box center [680, 213] width 289 height 25
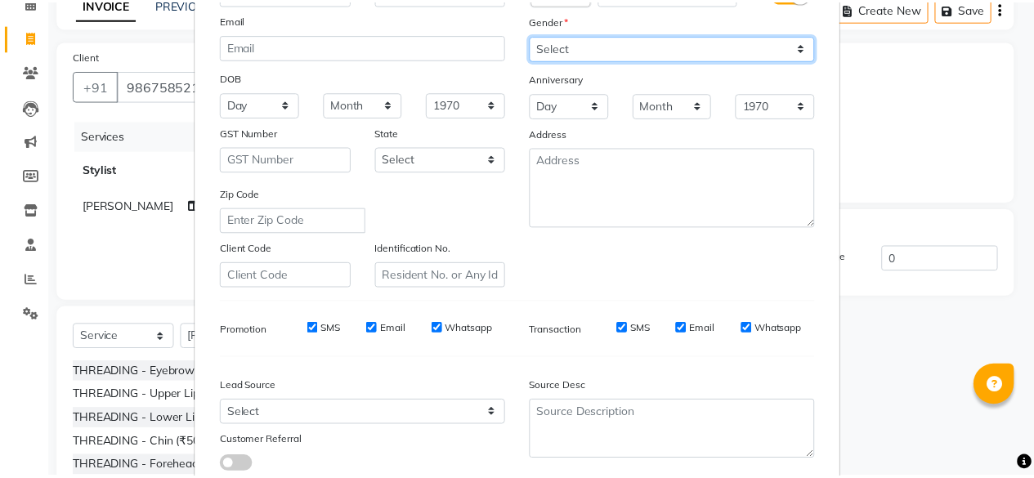
scroll to position [273, 0]
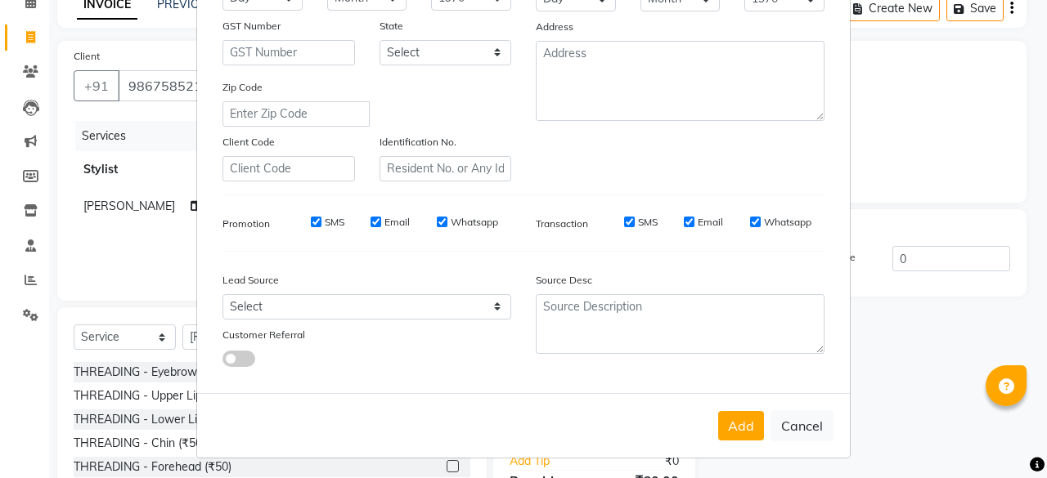
click at [740, 406] on div "Add Cancel" at bounding box center [523, 425] width 653 height 65
click at [740, 421] on button "Add" at bounding box center [741, 425] width 46 height 29
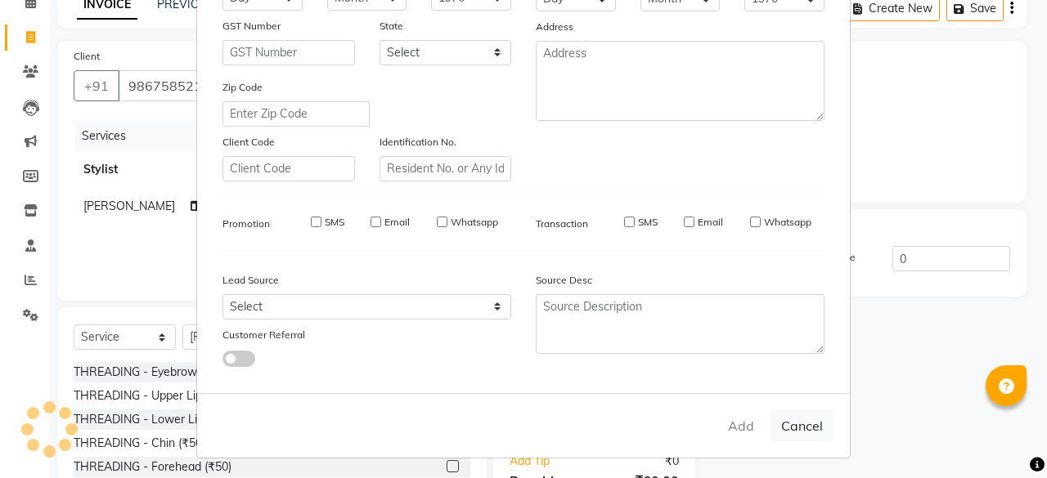
select select
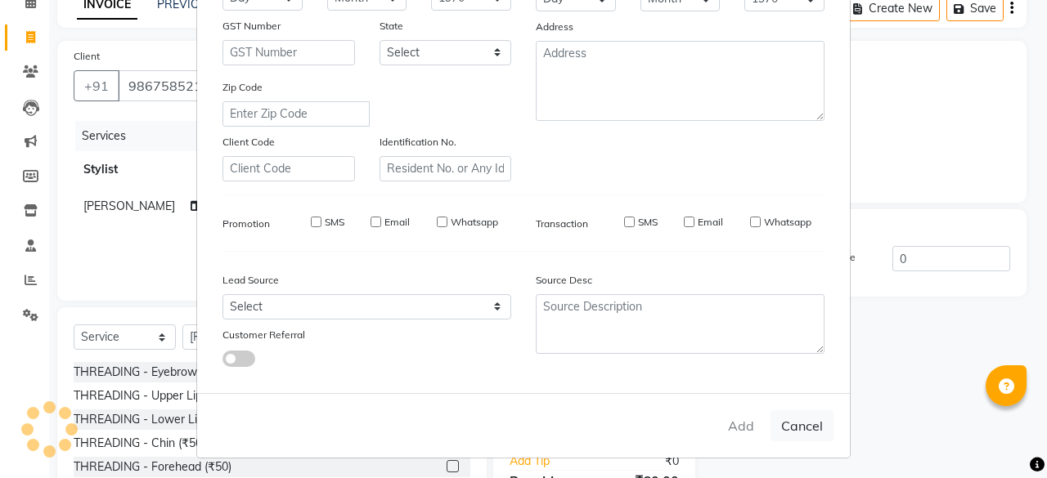
select select
checkbox input "false"
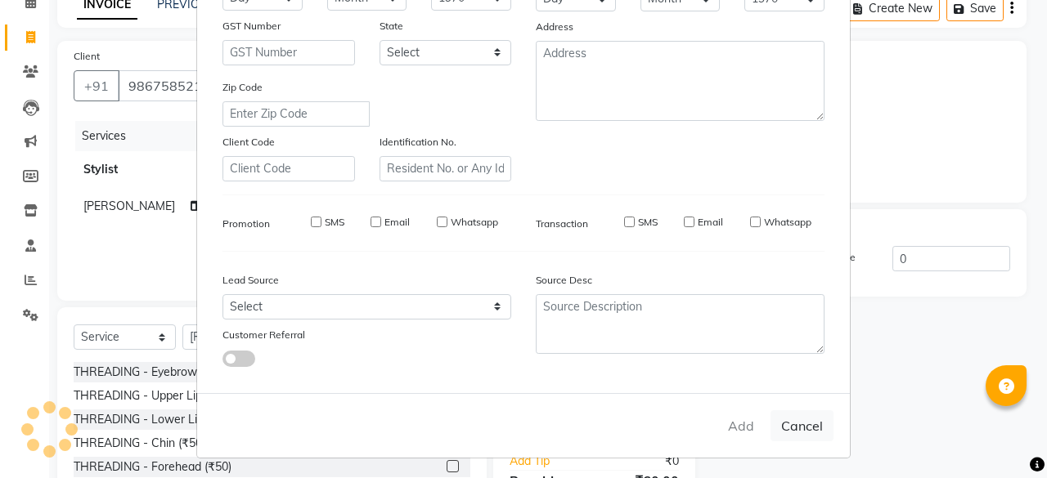
checkbox input "false"
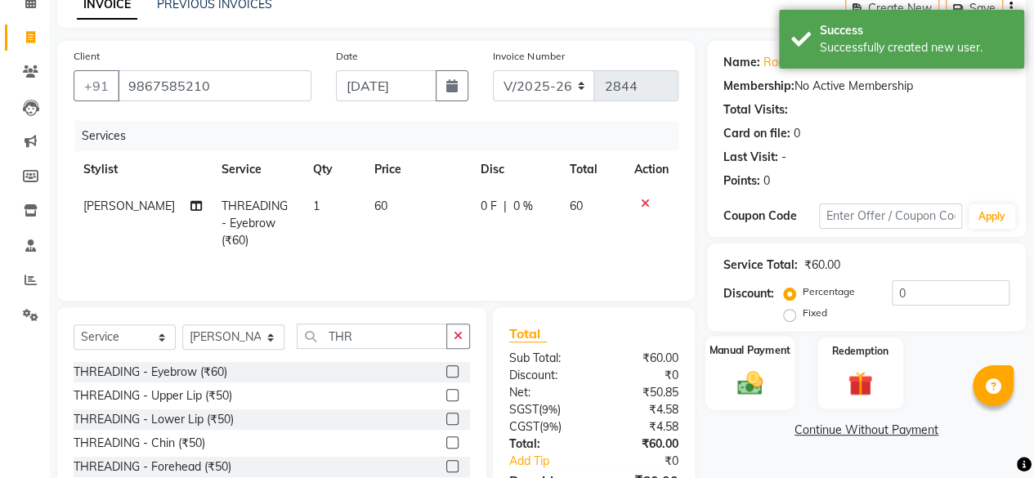
click at [751, 379] on img at bounding box center [750, 382] width 42 height 29
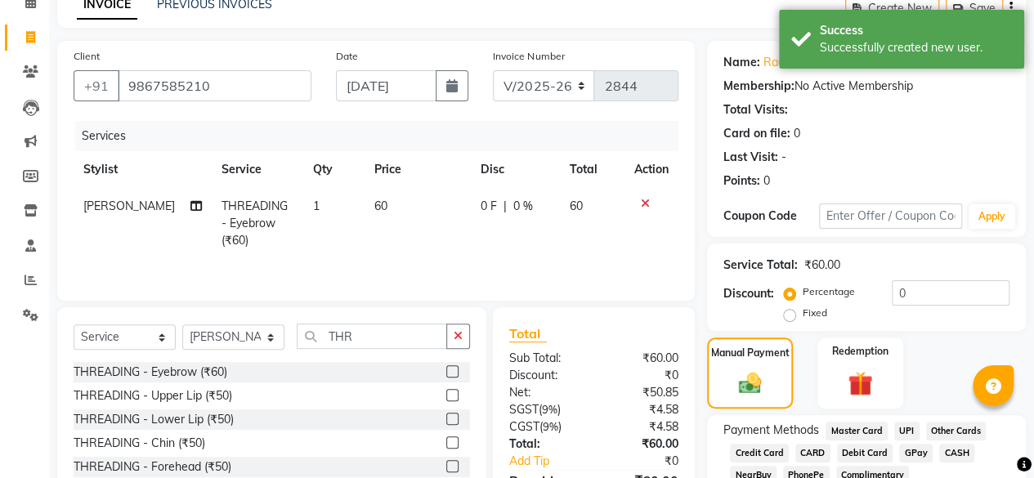
click at [906, 426] on span "UPI" at bounding box center [907, 431] width 25 height 19
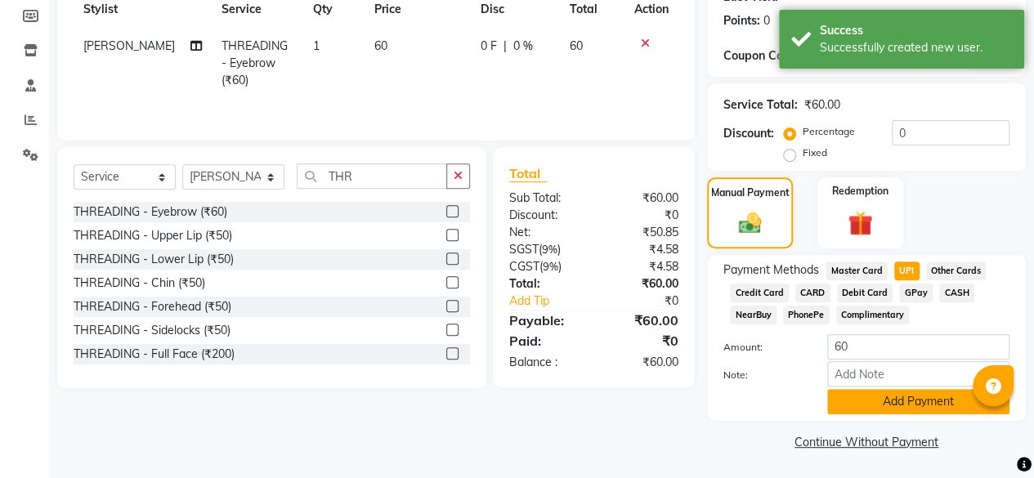
click at [901, 410] on button "Add Payment" at bounding box center [918, 401] width 182 height 25
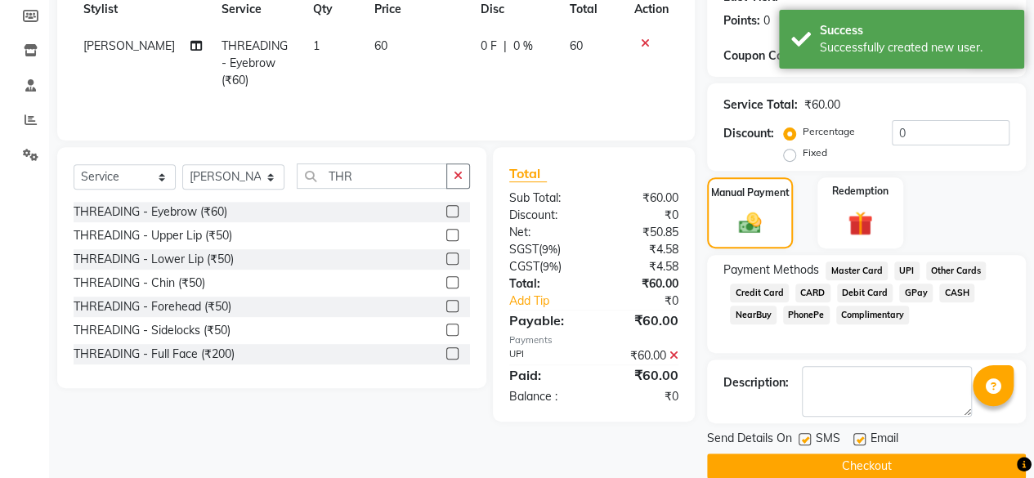
click at [877, 464] on button "Checkout" at bounding box center [866, 466] width 319 height 25
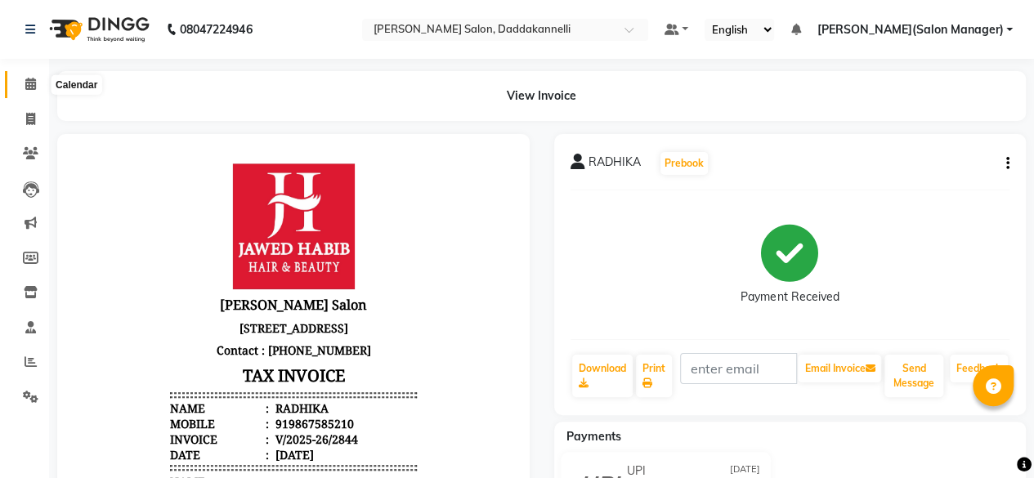
click at [26, 88] on icon at bounding box center [30, 84] width 11 height 12
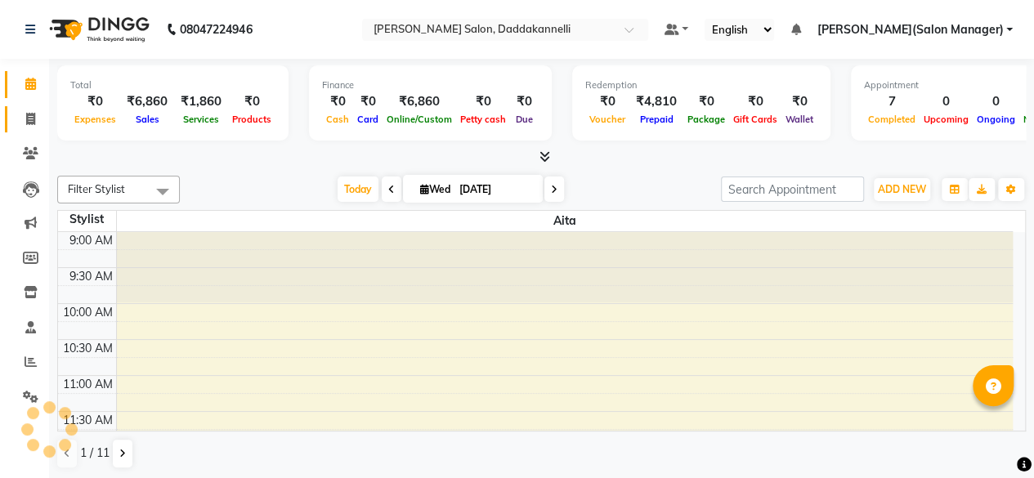
scroll to position [567, 0]
